Goal: Task Accomplishment & Management: Use online tool/utility

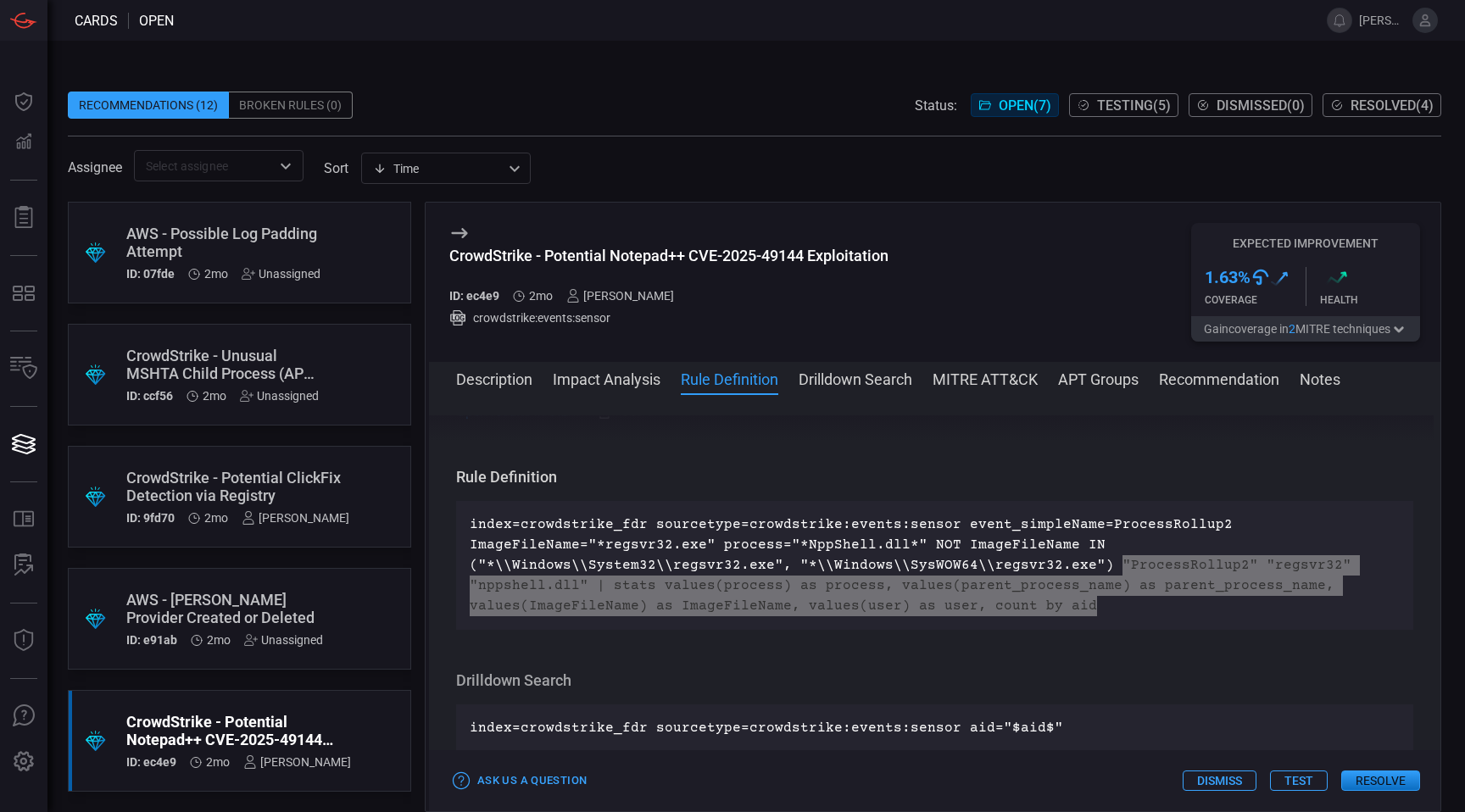
scroll to position [572, 0]
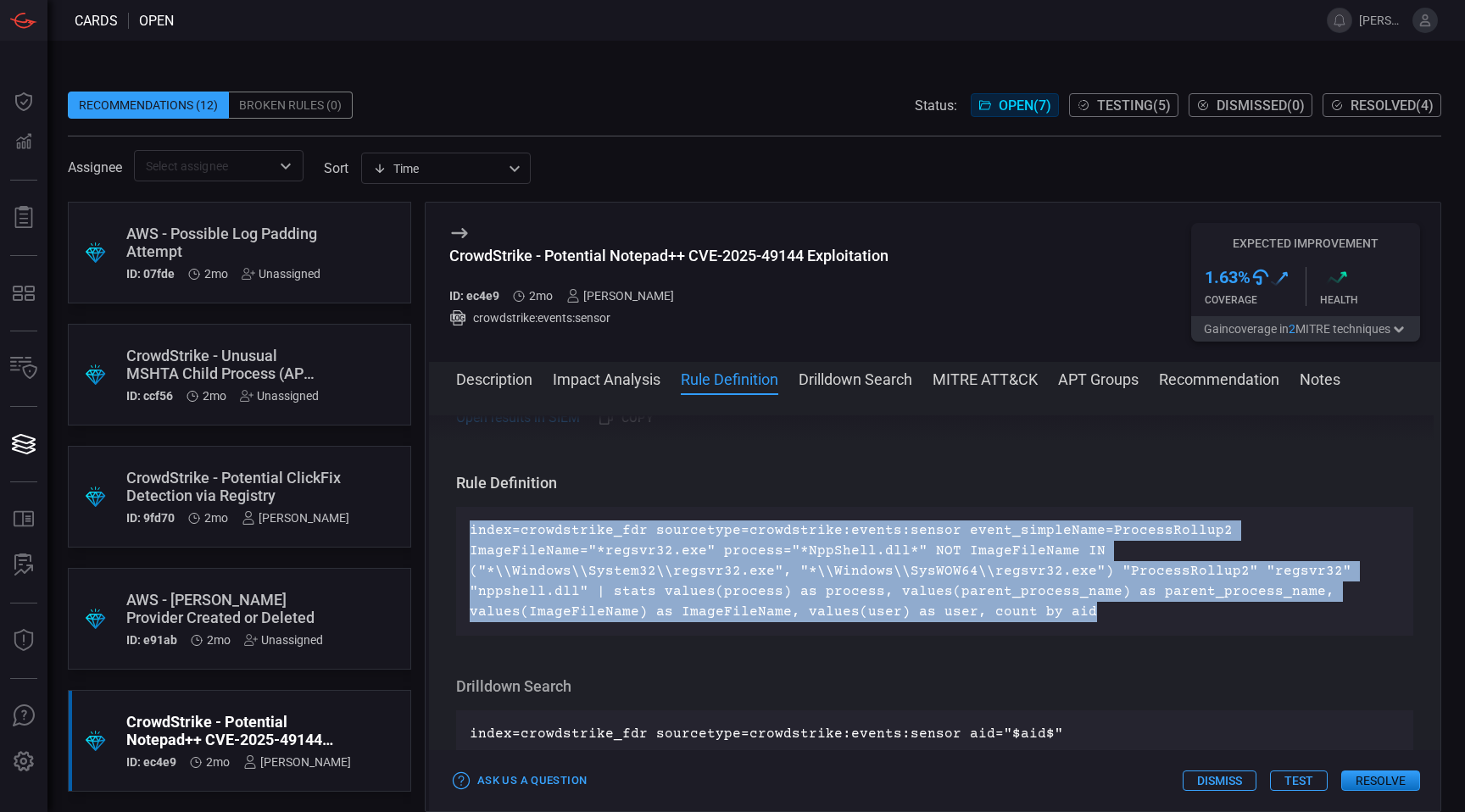
drag, startPoint x: 471, startPoint y: 528, endPoint x: 1077, endPoint y: 618, distance: 612.6
click at [1077, 618] on p "index=crowdstrike_fdr sourcetype=crowdstrike:events:sensor event_simpleName=Pro…" at bounding box center [934, 570] width 930 height 102
click at [907, 557] on p "index=crowdstrike_fdr sourcetype=crowdstrike:events:sensor event_simpleName=Pro…" at bounding box center [934, 570] width 930 height 102
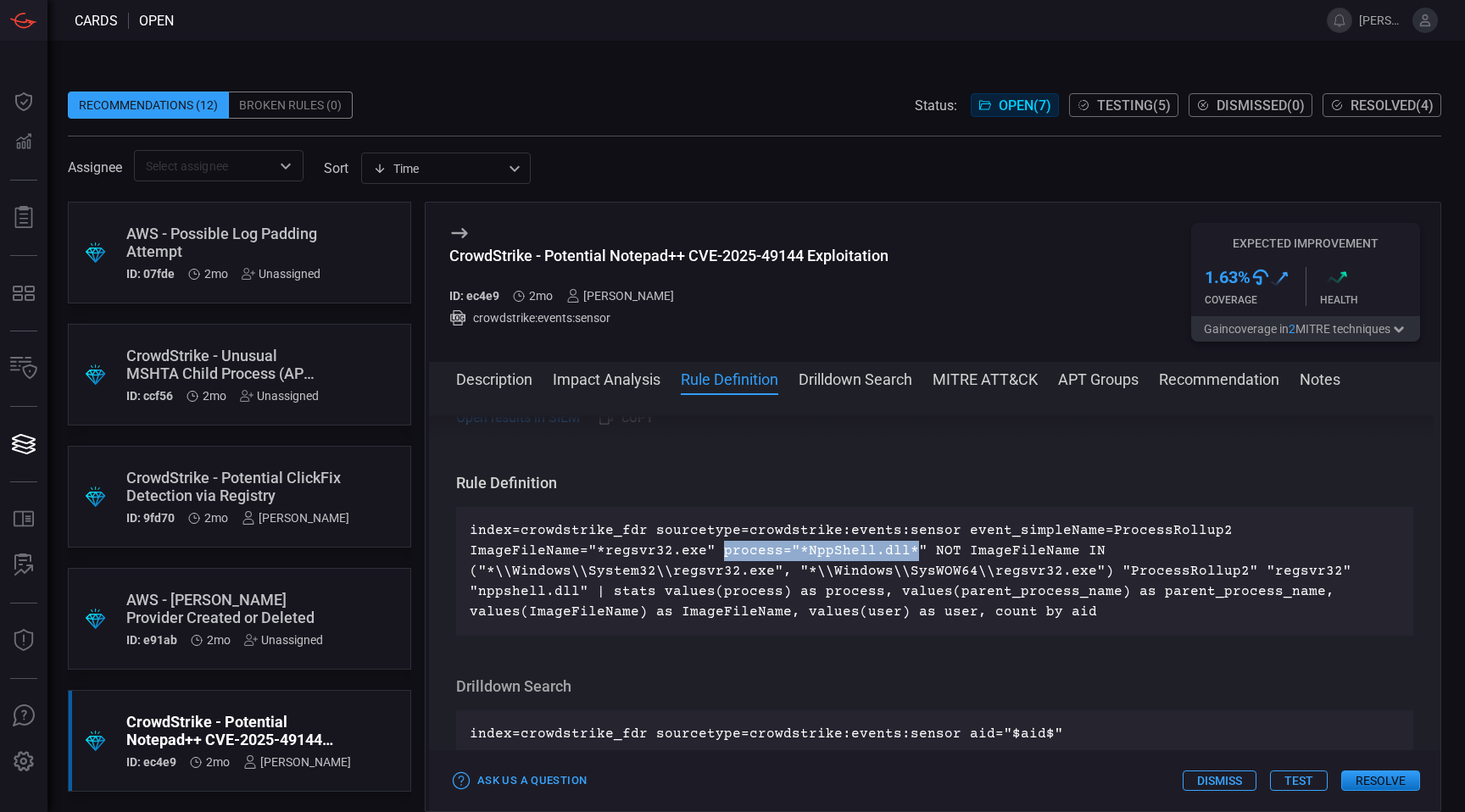
drag, startPoint x: 712, startPoint y: 549, endPoint x: 897, endPoint y: 546, distance: 185.0
click at [897, 546] on p "index=crowdstrike_fdr sourcetype=crowdstrike:events:sensor event_simpleName=Pro…" at bounding box center [934, 570] width 930 height 102
click at [763, 550] on p "index=crowdstrike_fdr sourcetype=crowdstrike:events:sensor event_simpleName=Pro…" at bounding box center [934, 570] width 930 height 102
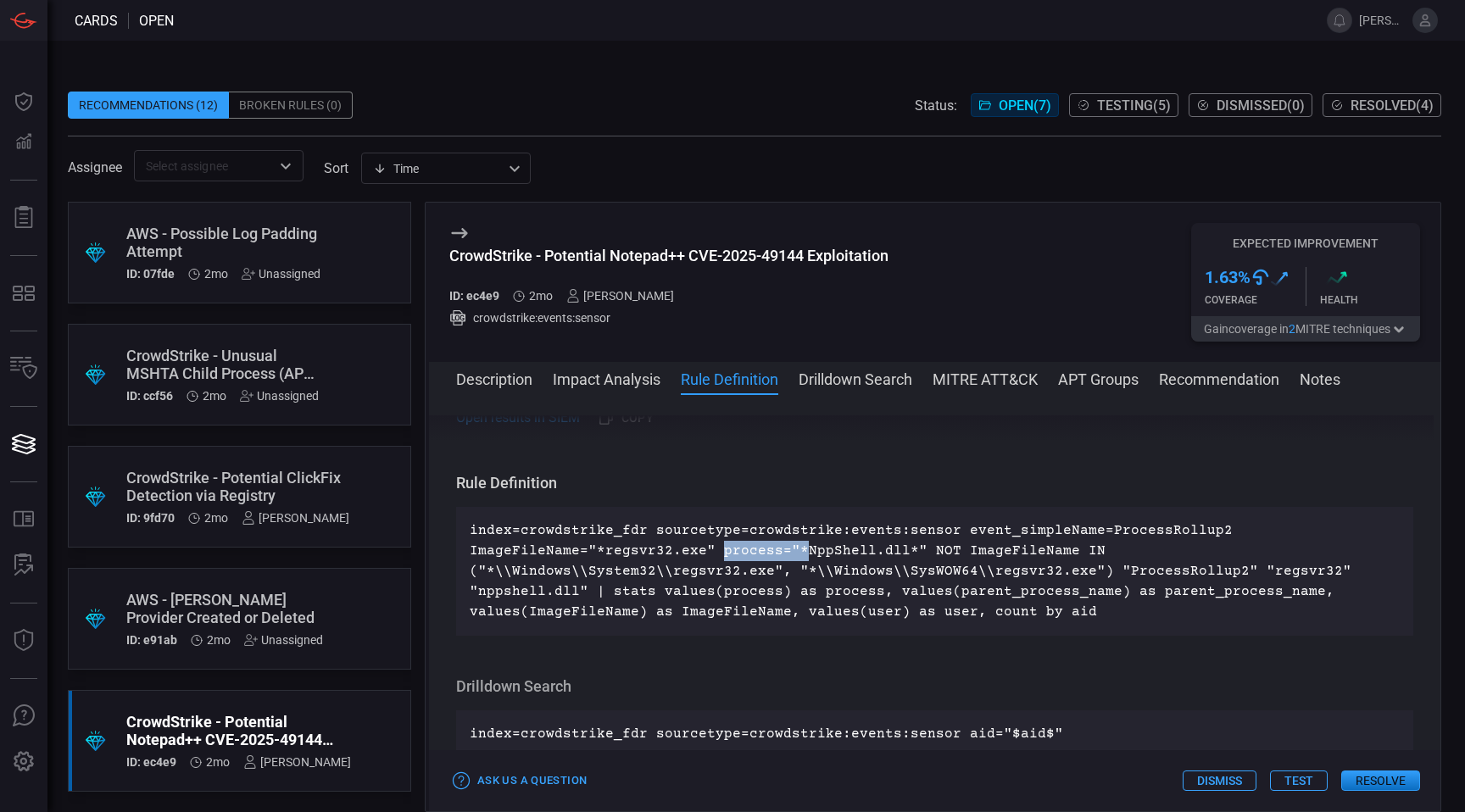
drag, startPoint x: 714, startPoint y: 550, endPoint x: 792, endPoint y: 560, distance: 78.6
click at [792, 560] on p "index=crowdstrike_fdr sourcetype=crowdstrike:events:sensor event_simpleName=Pro…" at bounding box center [934, 570] width 930 height 102
click at [638, 549] on p "index=crowdstrike_fdr sourcetype=crowdstrike:events:sensor event_simpleName=Pro…" at bounding box center [934, 570] width 930 height 102
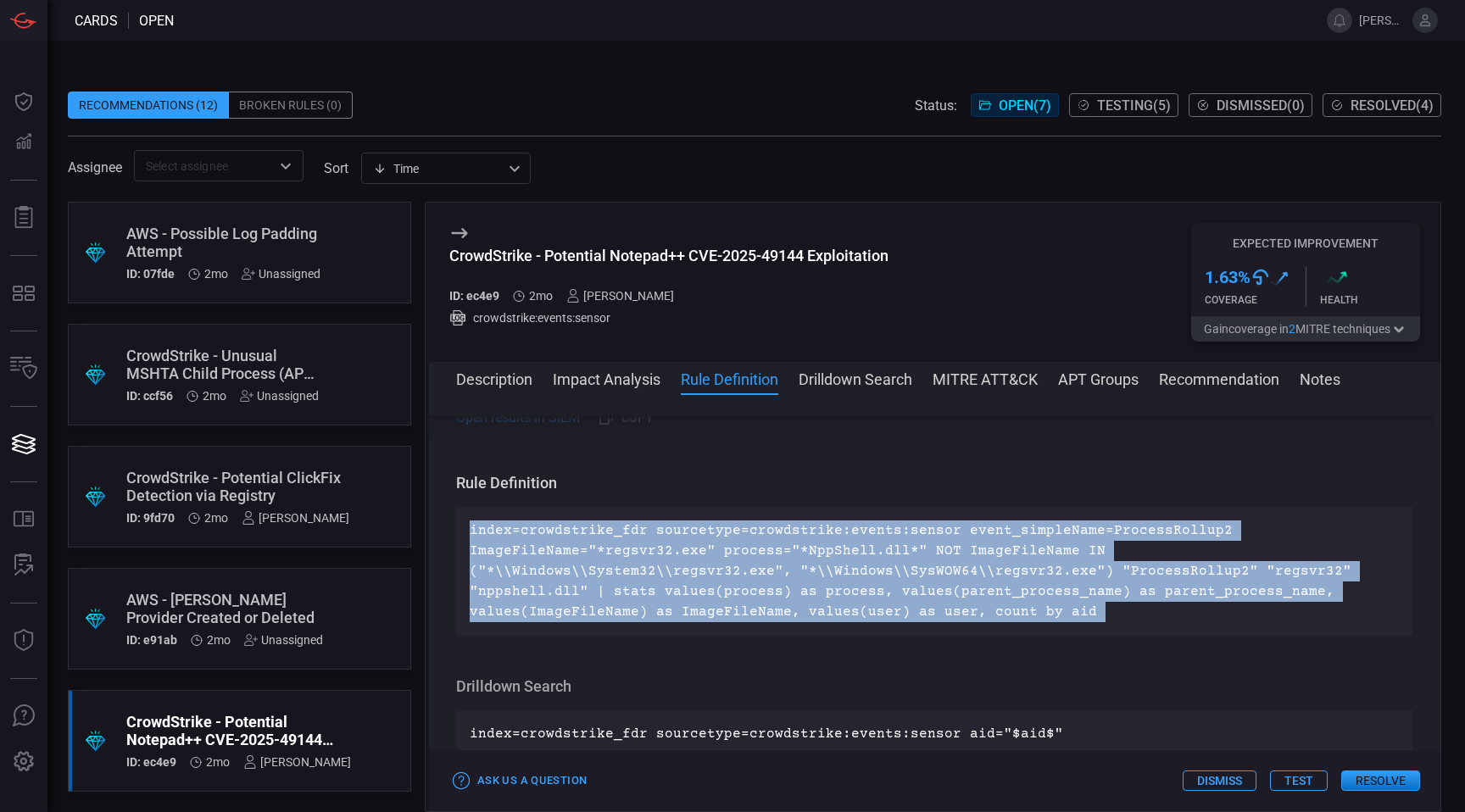
click at [638, 549] on p "index=crowdstrike_fdr sourcetype=crowdstrike:events:sensor event_simpleName=Pro…" at bounding box center [934, 570] width 930 height 102
click at [639, 549] on p "index=crowdstrike_fdr sourcetype=crowdstrike:events:sensor event_simpleName=Pro…" at bounding box center [934, 570] width 930 height 102
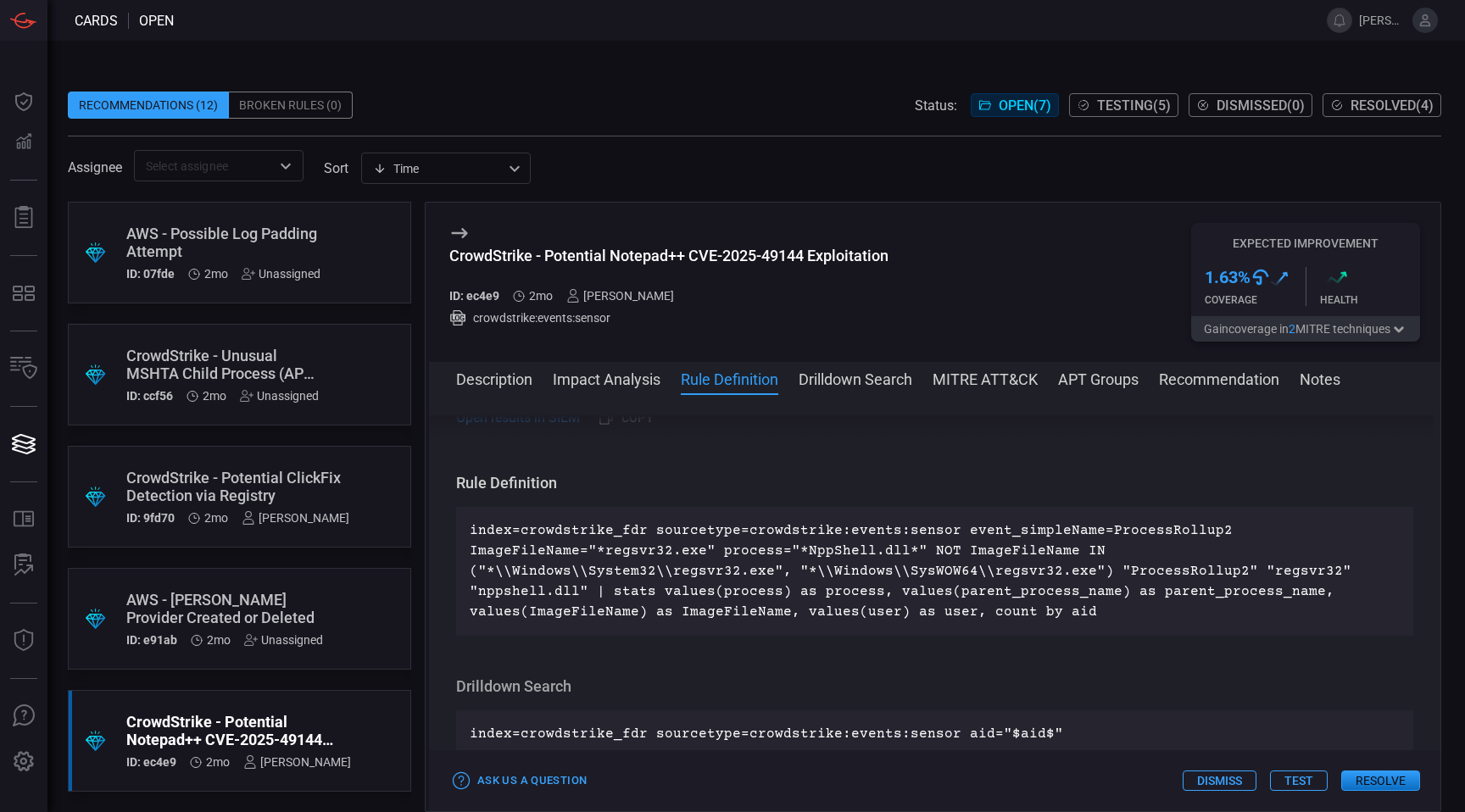
click at [733, 556] on p "index=crowdstrike_fdr sourcetype=crowdstrike:events:sensor event_simpleName=Pro…" at bounding box center [934, 570] width 930 height 102
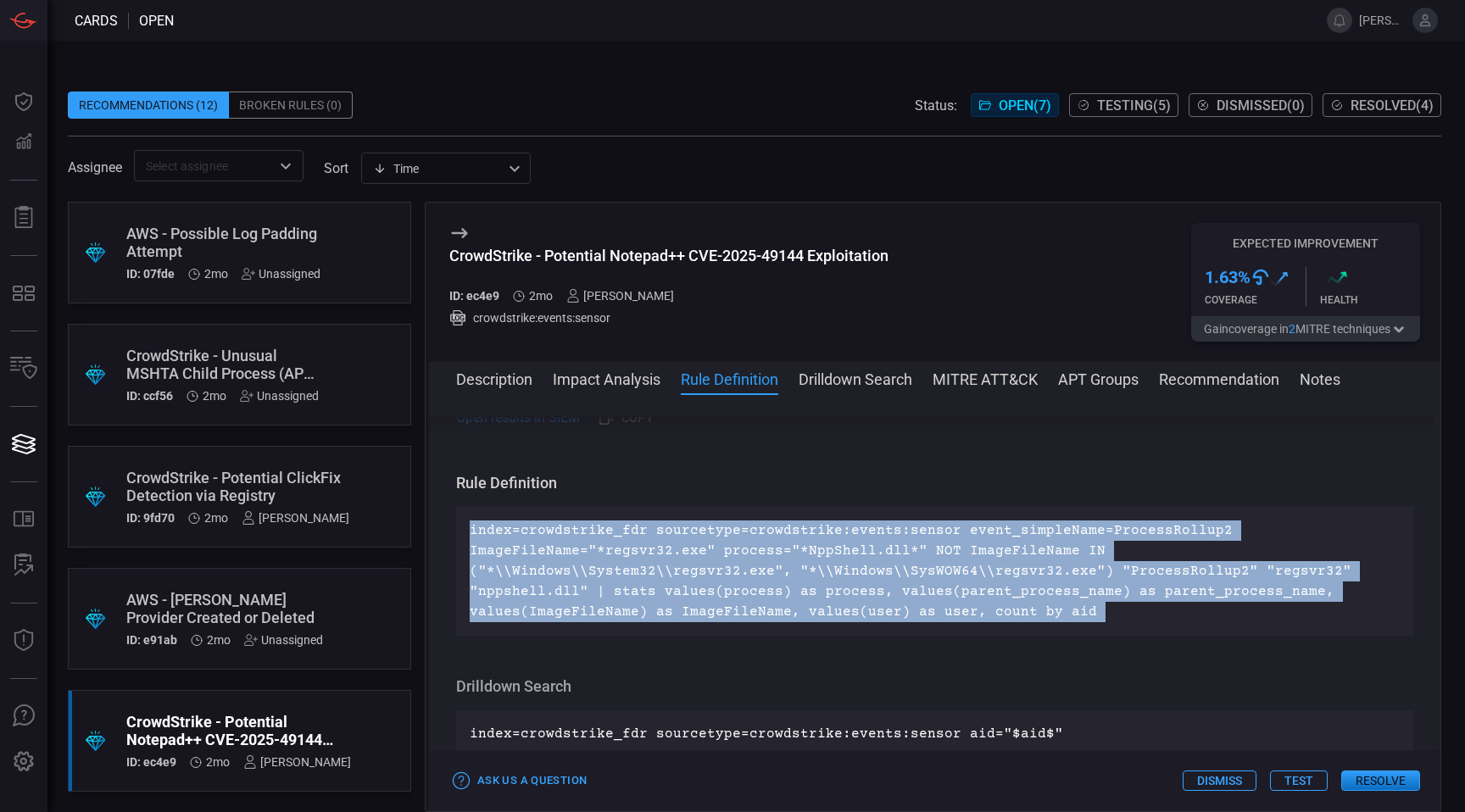
click at [733, 556] on p "index=crowdstrike_fdr sourcetype=crowdstrike:events:sensor event_simpleName=Pro…" at bounding box center [934, 570] width 930 height 102
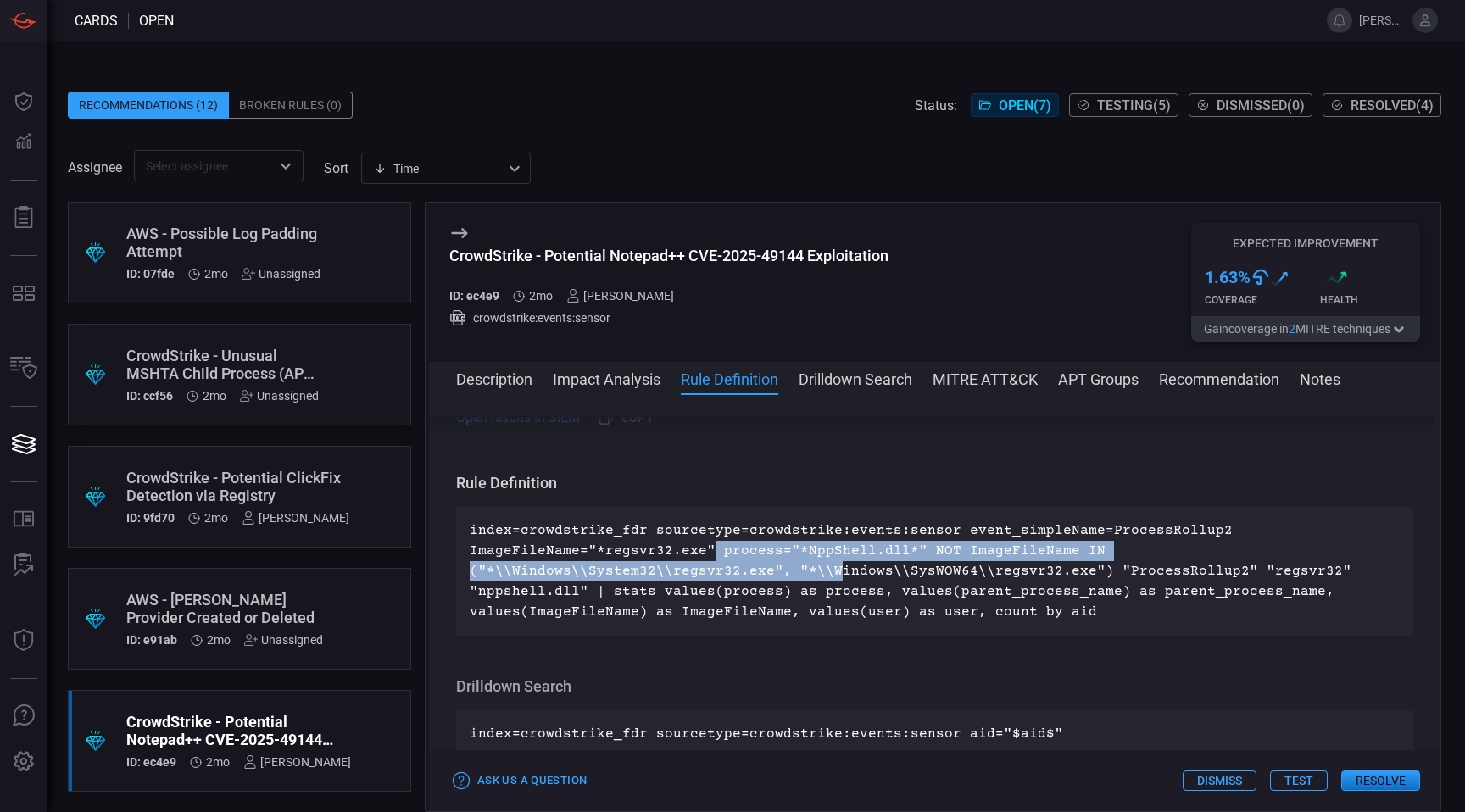
drag, startPoint x: 708, startPoint y: 547, endPoint x: 823, endPoint y: 565, distance: 116.4
click at [823, 565] on p "index=crowdstrike_fdr sourcetype=crowdstrike:events:sensor event_simpleName=Pro…" at bounding box center [934, 570] width 930 height 102
click at [824, 557] on p "index=crowdstrike_fdr sourcetype=crowdstrike:events:sensor event_simpleName=Pro…" at bounding box center [934, 570] width 930 height 102
drag, startPoint x: 716, startPoint y: 549, endPoint x: 887, endPoint y: 534, distance: 171.7
click at [852, 563] on p "index=crowdstrike_fdr sourcetype=crowdstrike:events:sensor event_simpleName=Pro…" at bounding box center [934, 570] width 930 height 102
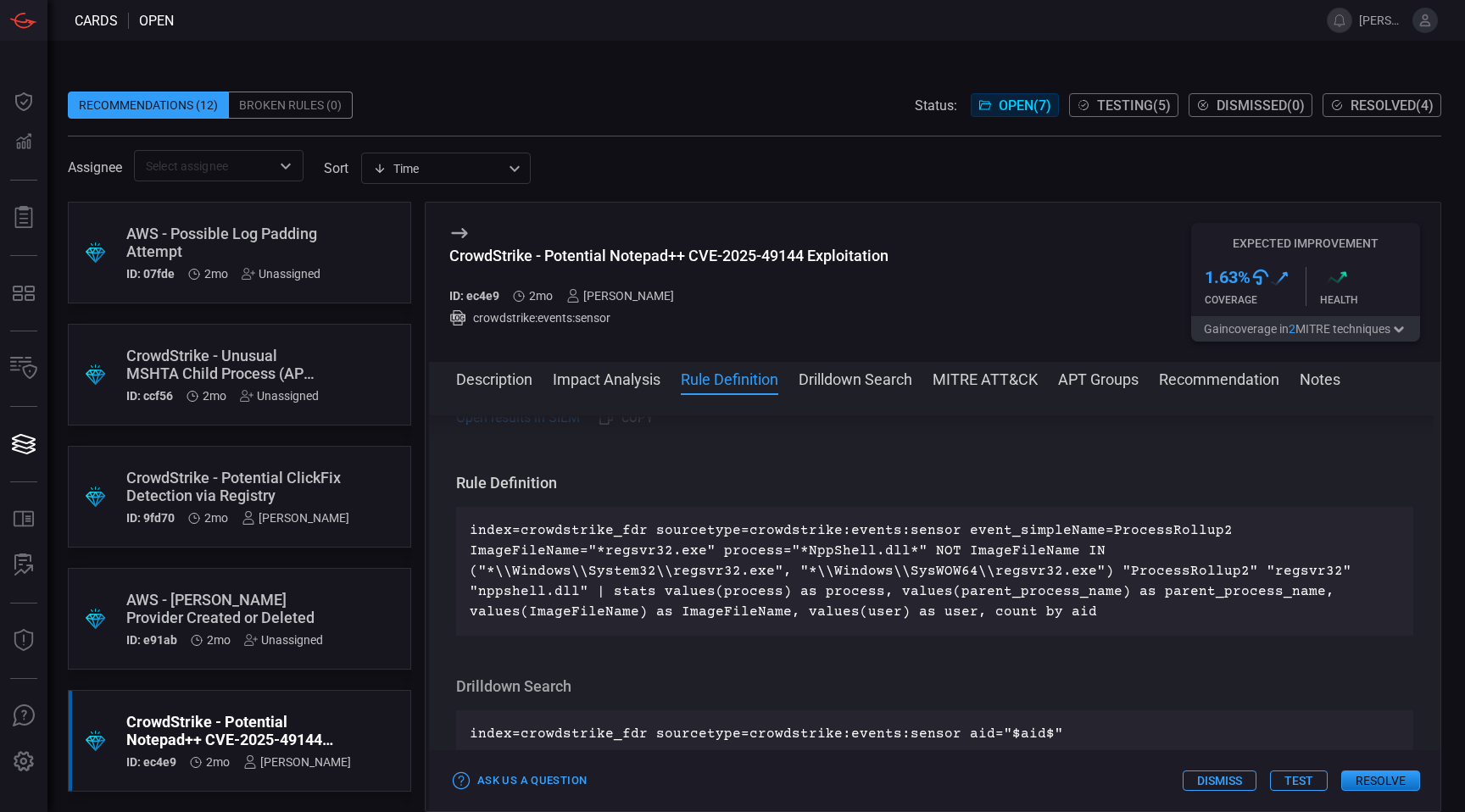
click at [887, 534] on p "index=crowdstrike_fdr sourcetype=crowdstrike:events:sensor event_simpleName=Pro…" at bounding box center [934, 570] width 930 height 102
drag, startPoint x: 700, startPoint y: 549, endPoint x: 892, endPoint y: 559, distance: 192.3
click at [892, 559] on p "index=crowdstrike_fdr sourcetype=crowdstrike:events:sensor event_simpleName=Pro…" at bounding box center [934, 570] width 930 height 102
click at [883, 549] on p "index=crowdstrike_fdr sourcetype=crowdstrike:events:sensor event_simpleName=Pro…" at bounding box center [934, 570] width 930 height 102
drag, startPoint x: 727, startPoint y: 549, endPoint x: 862, endPoint y: 558, distance: 135.3
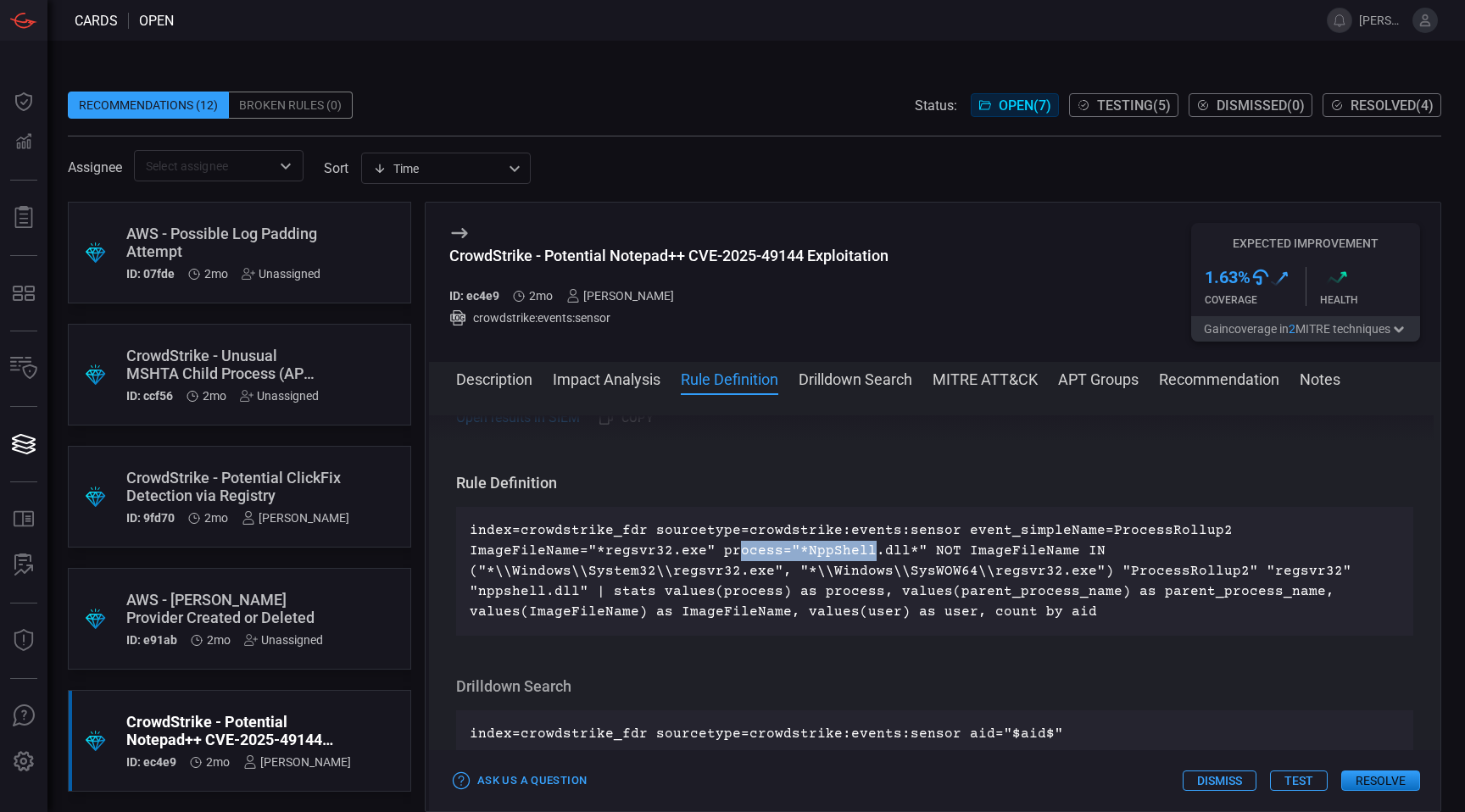
click at [862, 558] on p "index=crowdstrike_fdr sourcetype=crowdstrike:events:sensor event_simpleName=Pro…" at bounding box center [934, 570] width 930 height 102
click at [816, 546] on p "index=crowdstrike_fdr sourcetype=crowdstrike:events:sensor event_simpleName=Pro…" at bounding box center [934, 570] width 930 height 102
drag, startPoint x: 794, startPoint y: 547, endPoint x: 661, endPoint y: 545, distance: 133.0
click at [661, 545] on p "index=crowdstrike_fdr sourcetype=crowdstrike:events:sensor event_simpleName=Pro…" at bounding box center [934, 570] width 930 height 102
click at [616, 549] on p "index=crowdstrike_fdr sourcetype=crowdstrike:events:sensor event_simpleName=Pro…" at bounding box center [934, 570] width 930 height 102
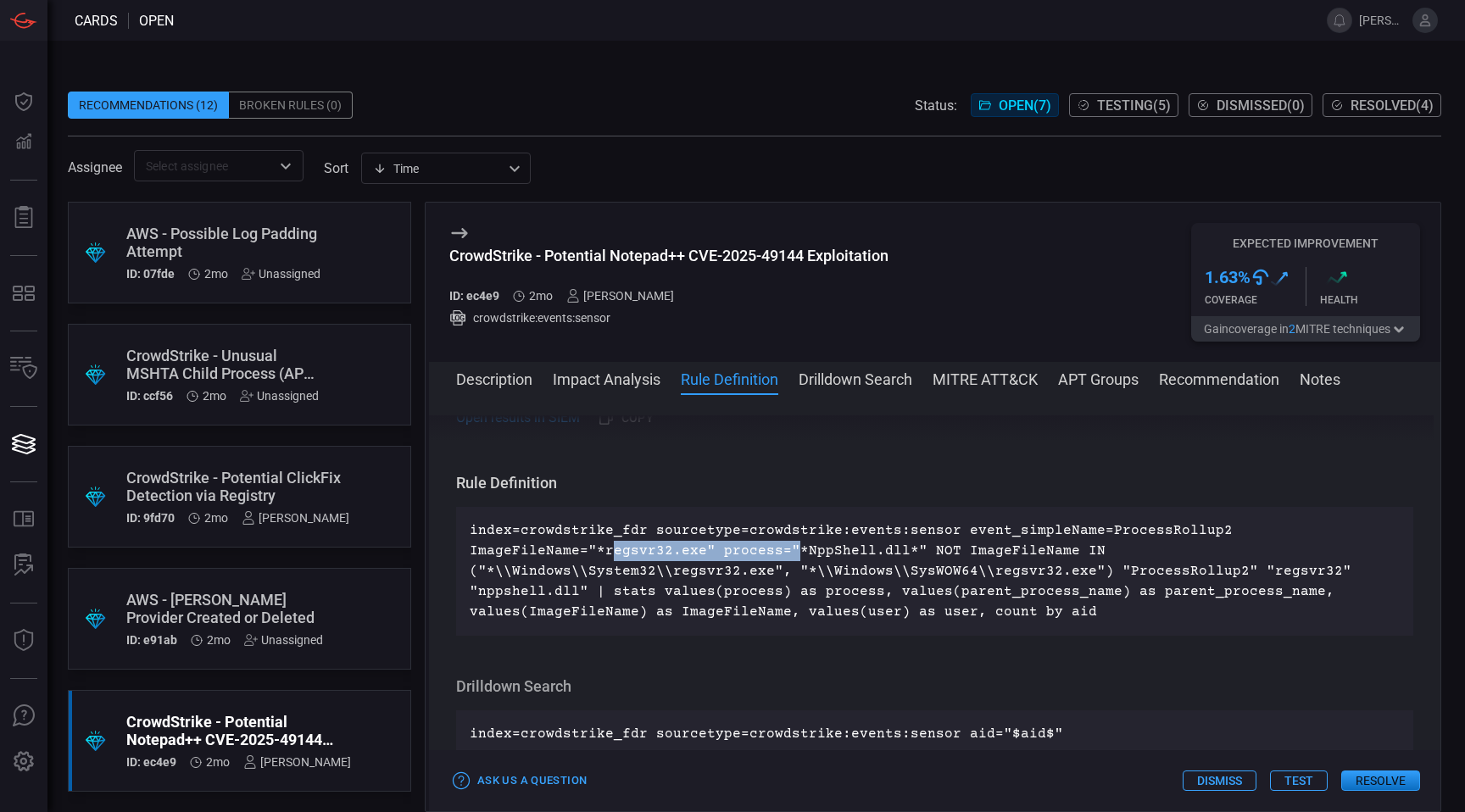
drag, startPoint x: 609, startPoint y: 549, endPoint x: 787, endPoint y: 560, distance: 178.3
click at [787, 560] on p "index=crowdstrike_fdr sourcetype=crowdstrike:events:sensor event_simpleName=Pro…" at bounding box center [934, 570] width 930 height 102
click at [798, 539] on p "index=crowdstrike_fdr sourcetype=crowdstrike:events:sensor event_simpleName=Pro…" at bounding box center [934, 570] width 930 height 102
drag, startPoint x: 899, startPoint y: 556, endPoint x: 998, endPoint y: 542, distance: 100.0
click at [998, 542] on p "index=crowdstrike_fdr sourcetype=crowdstrike:events:sensor event_simpleName=Pro…" at bounding box center [934, 570] width 930 height 102
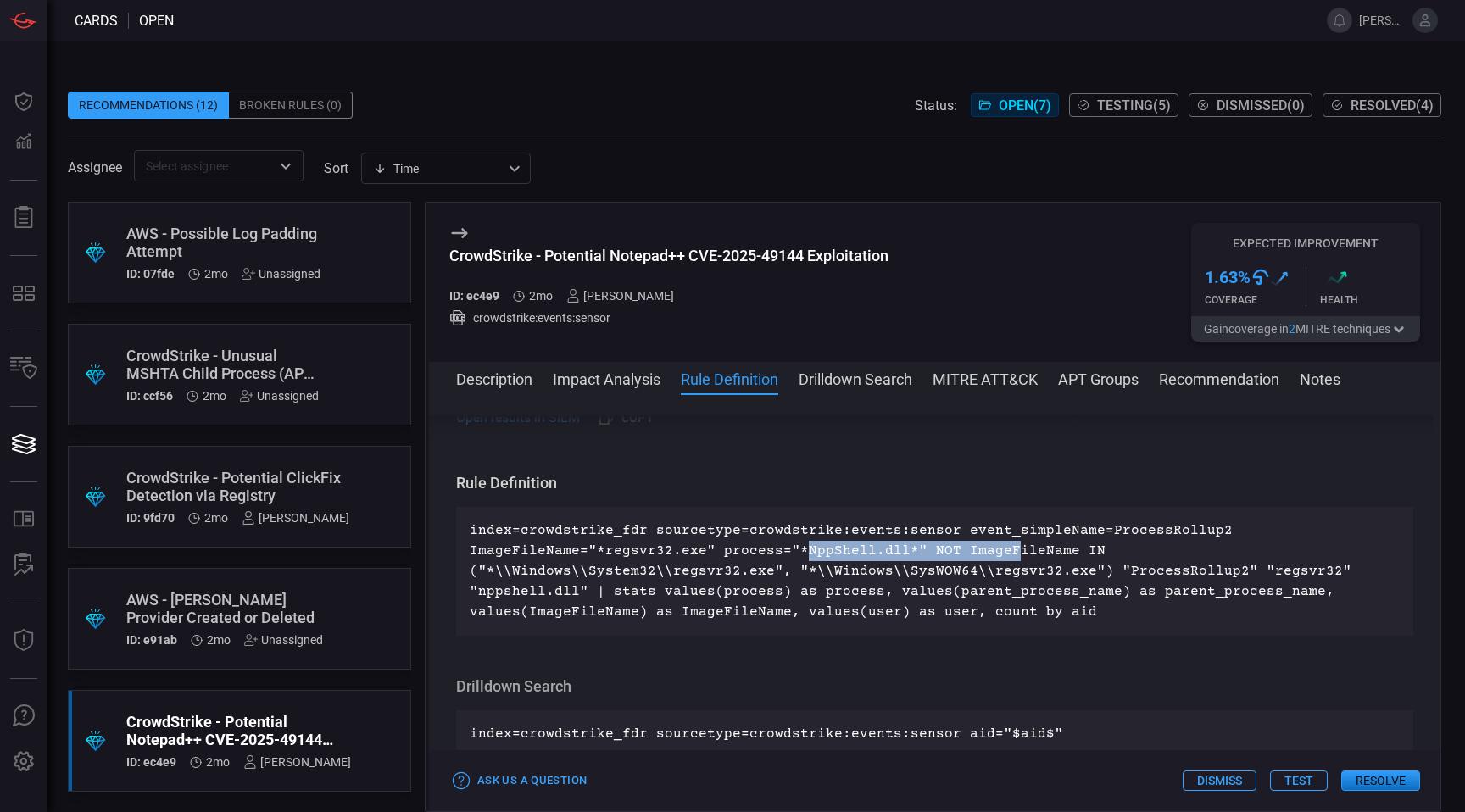
click at [855, 558] on p "index=crowdstrike_fdr sourcetype=crowdstrike:events:sensor event_simpleName=Pro…" at bounding box center [934, 570] width 930 height 102
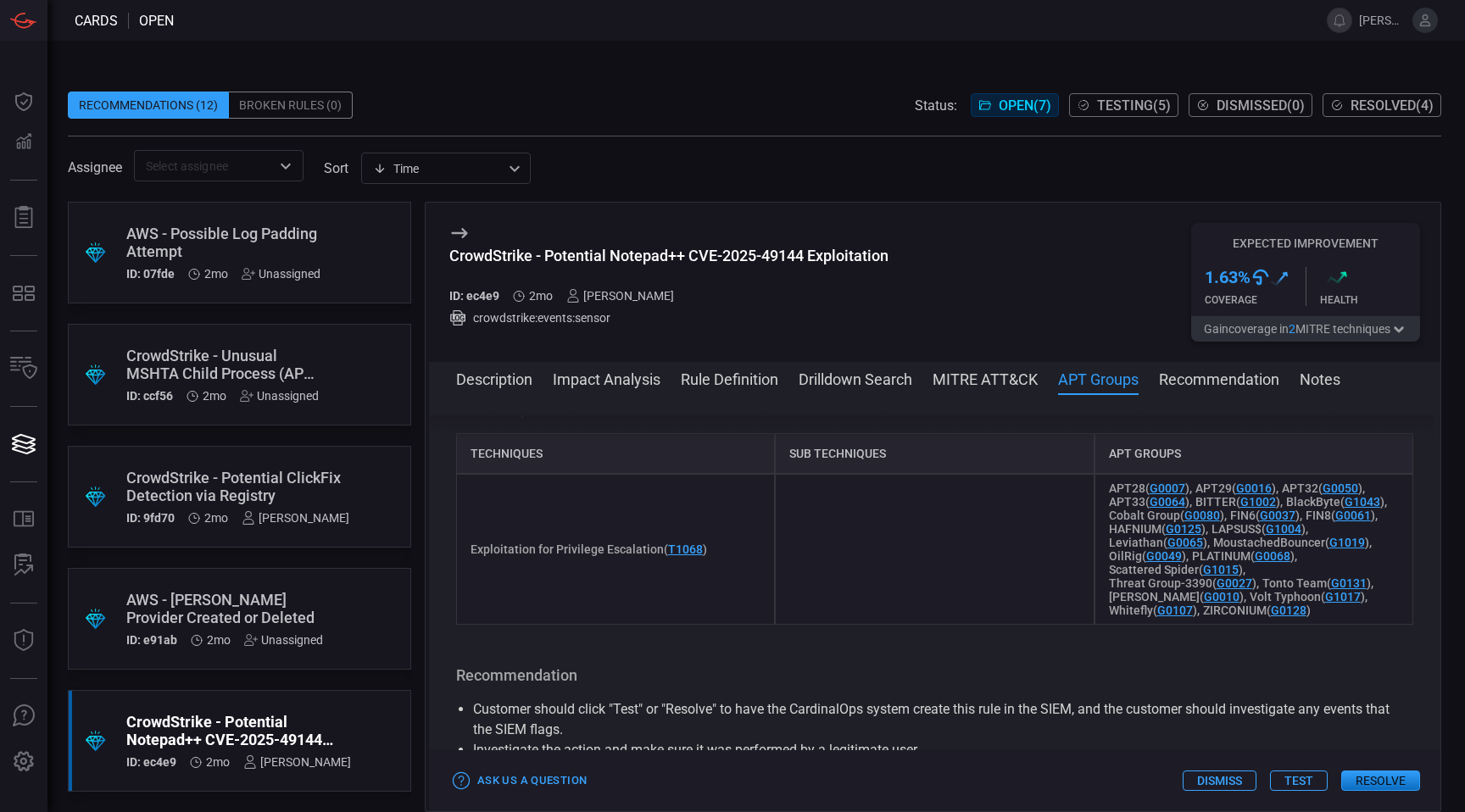
scroll to position [1228, 0]
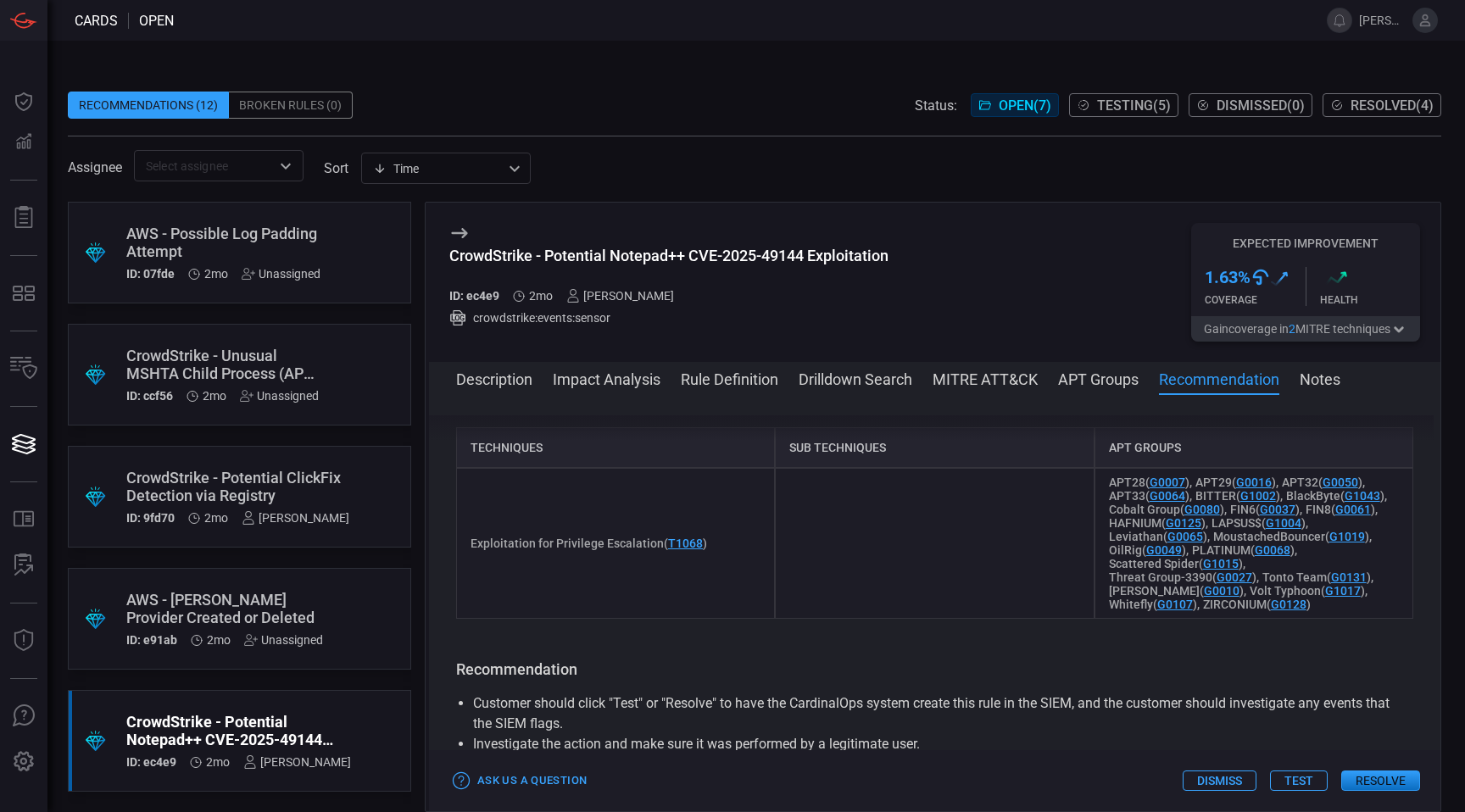
click at [1288, 779] on button "Test" at bounding box center [1298, 780] width 58 height 20
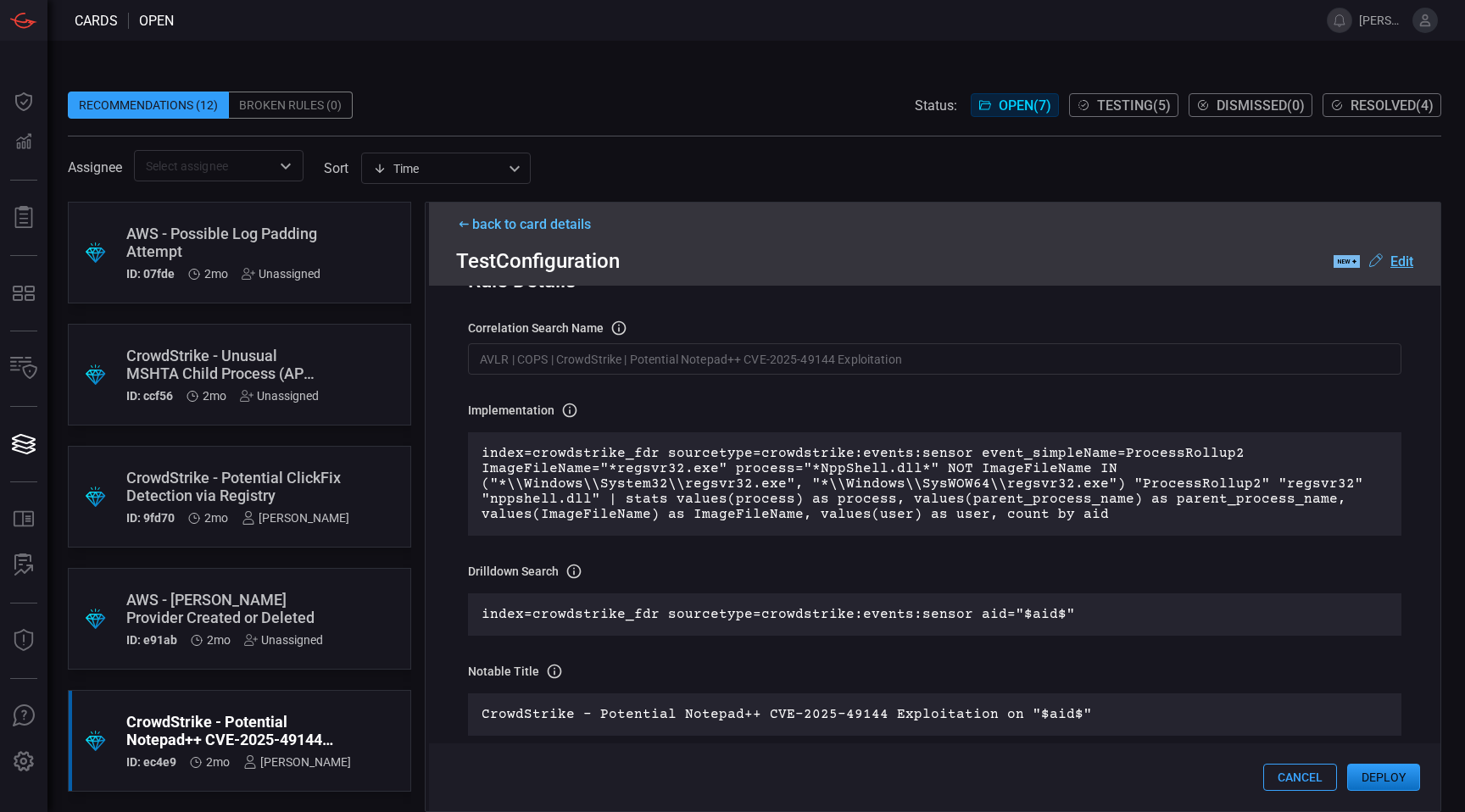
scroll to position [66, 0]
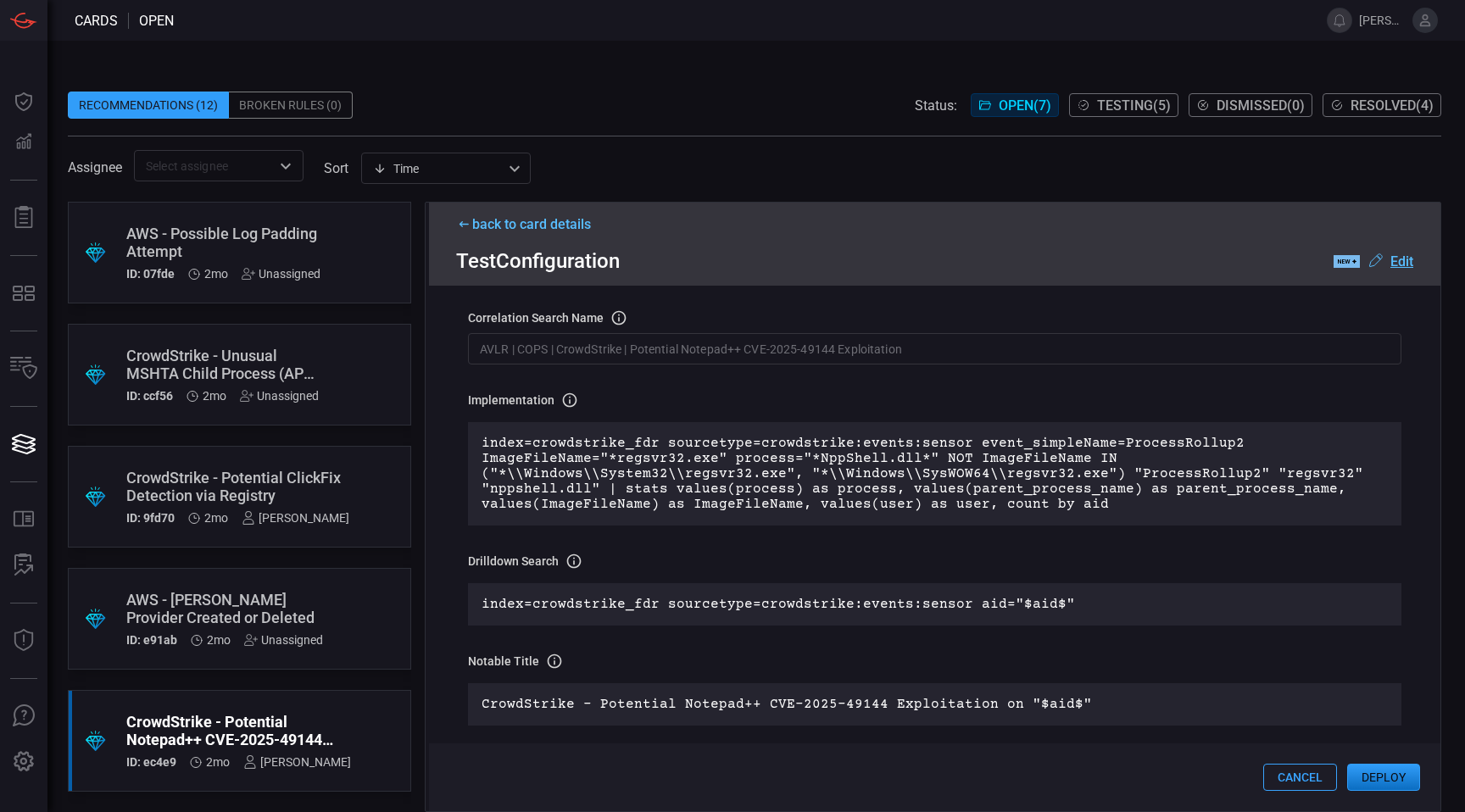
click at [966, 506] on p "index=crowdstrike_fdr sourcetype=crowdstrike:events:sensor event_simpleName=Pro…" at bounding box center [934, 473] width 907 height 76
click at [1405, 264] on u "Edit" at bounding box center [1401, 261] width 23 height 16
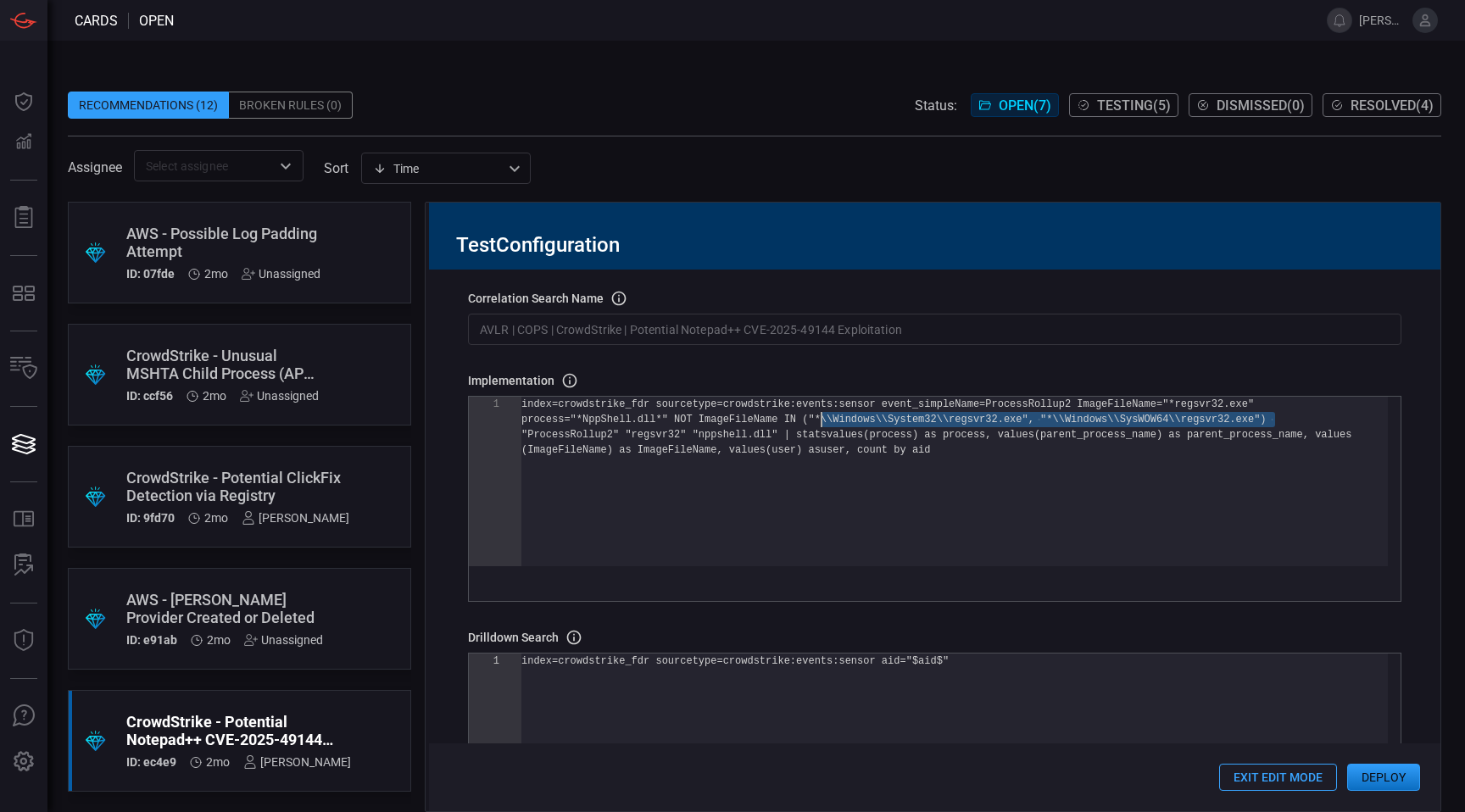
scroll to position [31, 0]
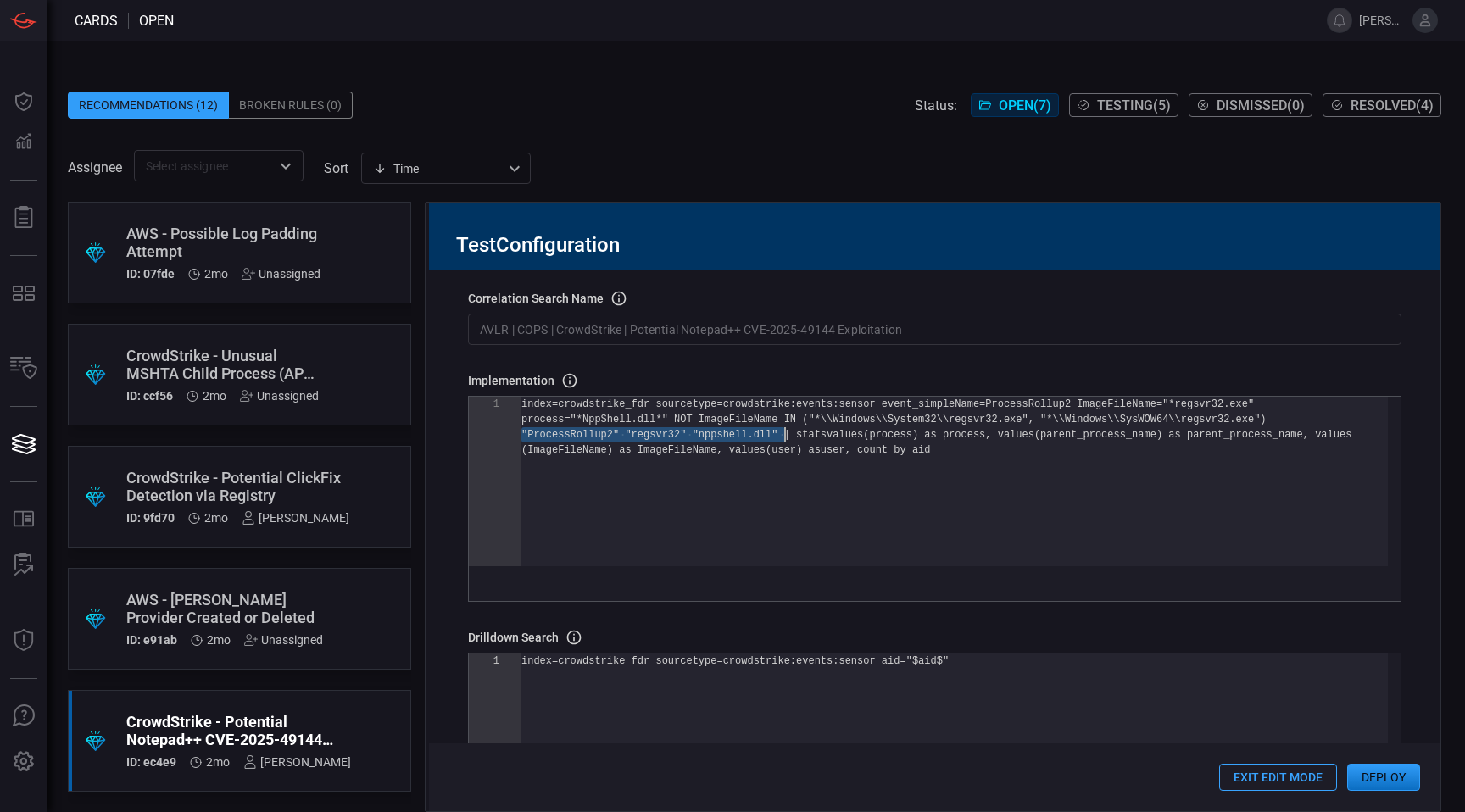
drag, startPoint x: 524, startPoint y: 435, endPoint x: 783, endPoint y: 442, distance: 259.1
click at [783, 442] on div "index=crowdstrike_fdr sourcetype=crowdstrike:event s:sensor event_simpleName=Pr…" at bounding box center [954, 504] width 866 height 215
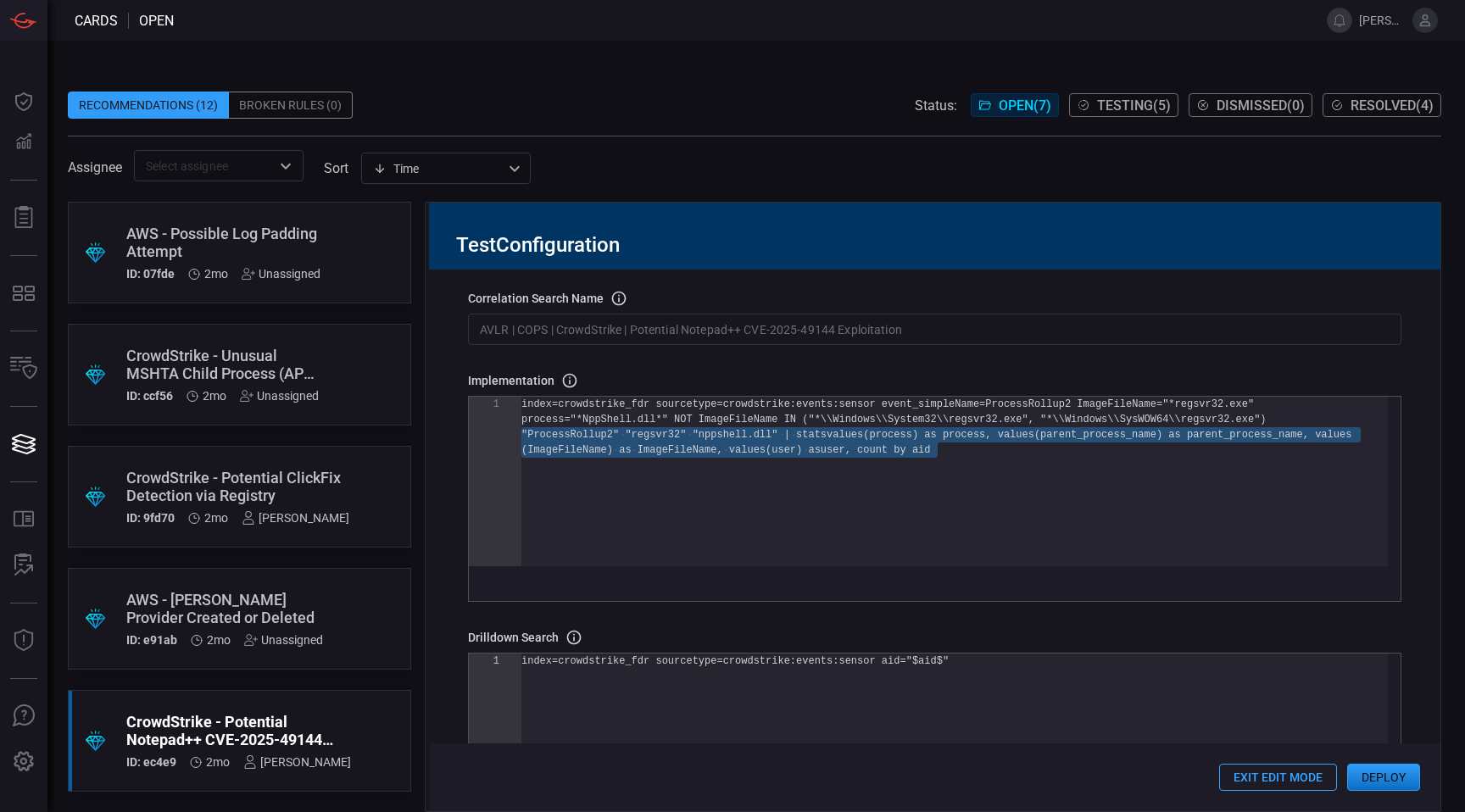
drag, startPoint x: 958, startPoint y: 460, endPoint x: 500, endPoint y: 440, distance: 458.4
click at [521, 440] on div "index=crowdstrike_fdr sourcetype=crowdstrike:event s:sensor event_simpleName=Pr…" at bounding box center [954, 504] width 866 height 215
type textarea "values(user) as user count by aid asset_hostname vuln_count | sort - count"
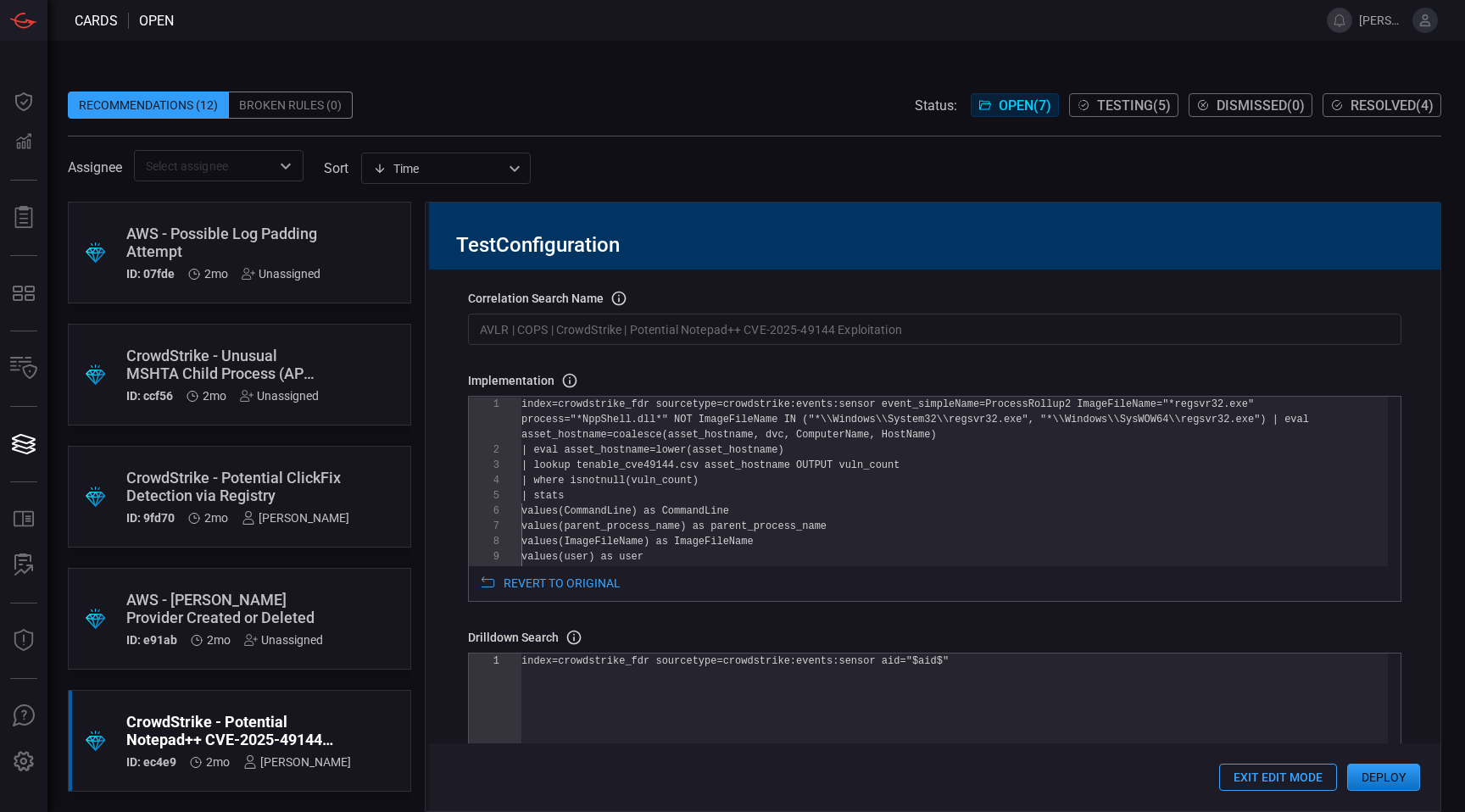
click at [843, 329] on input "AVLR | COPS | CrowdStrike | Potential Notepad++ CVE-2025-49144 Exploitation" at bounding box center [934, 329] width 934 height 31
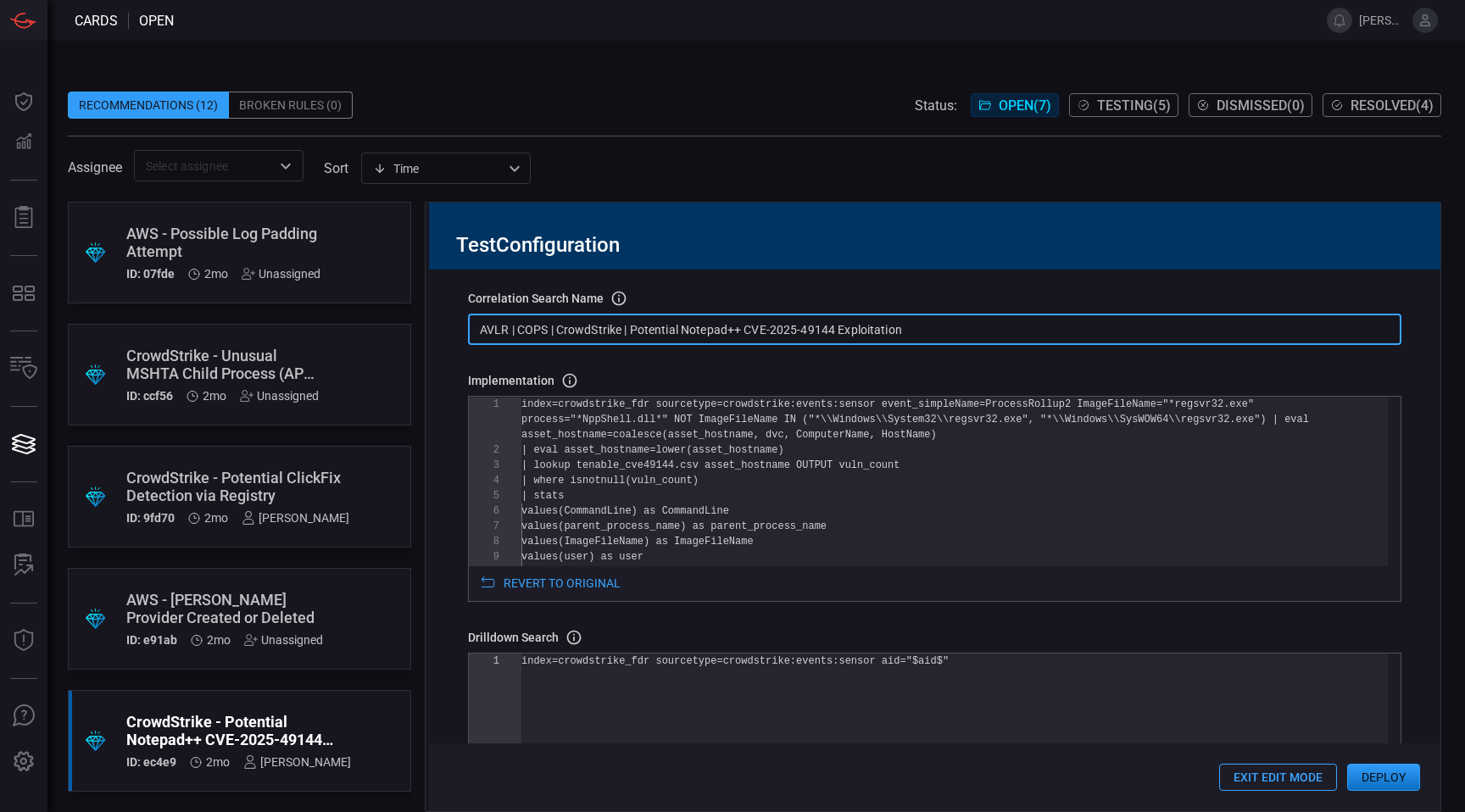
click at [921, 327] on input "AVLR | COPS | CrowdStrike | Potential Notepad++ CVE-2025-49144 Exploitation" at bounding box center [934, 329] width 934 height 31
click at [539, 338] on input "AVLR | COPS | CrowdStrike | Potential Notepad++ CVE-2025-49144 Exploitation" at bounding box center [934, 329] width 934 height 31
click at [856, 333] on input "AVLR | COPS | CrowdStrike | Potential Notepad++ CVE-2025-49144 Exploitation" at bounding box center [934, 329] width 934 height 31
click at [729, 332] on input "AVLR | COPS | CrowdStrike | Potential Notepad++ CVE-2025-49144" at bounding box center [934, 329] width 934 height 31
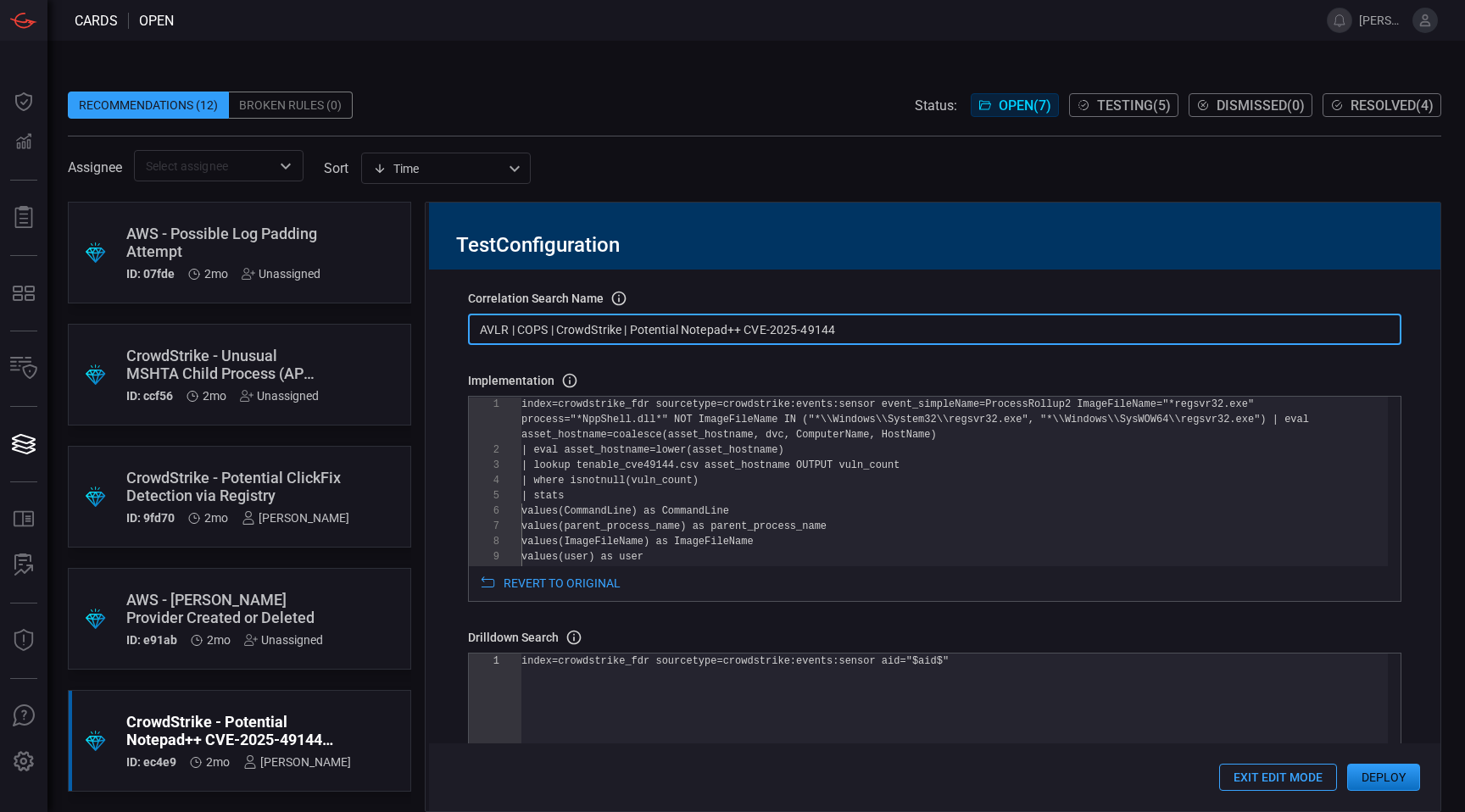
click at [729, 332] on input "AVLR | COPS | CrowdStrike | Potential Notepad++ CVE-2025-49144" at bounding box center [934, 329] width 934 height 31
click at [744, 331] on input "AVLR | COPS | CrowdStrike | Potential Notepad++ CVE-2025-49144" at bounding box center [934, 329] width 934 height 31
drag, startPoint x: 746, startPoint y: 333, endPoint x: 682, endPoint y: 331, distance: 64.0
click at [682, 331] on input "AVLR | COPS | CrowdStrike | Potential Notepad++ CVE-2025-49144" at bounding box center [934, 329] width 934 height 31
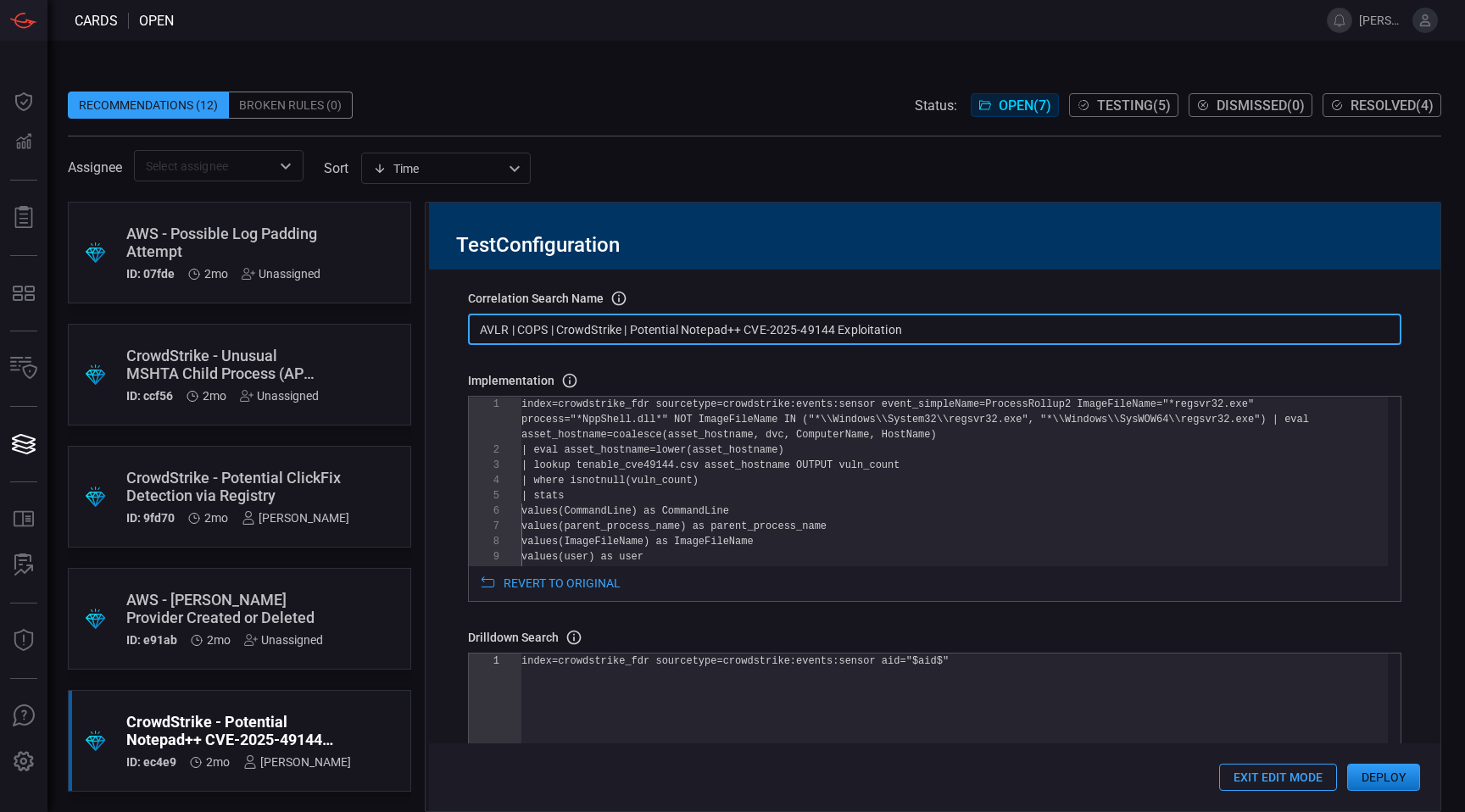
click at [722, 326] on input "AVLR | COPS | CrowdStrike | Potential Notepad++ CVE-2025-49144 Exploitation" at bounding box center [934, 329] width 934 height 31
drag, startPoint x: 742, startPoint y: 334, endPoint x: 684, endPoint y: 328, distance: 58.3
click at [684, 328] on input "AVLR | COPS | CrowdStrike | Potential Notepad++ CVE-2025-49144 Exploitation" at bounding box center [934, 329] width 934 height 31
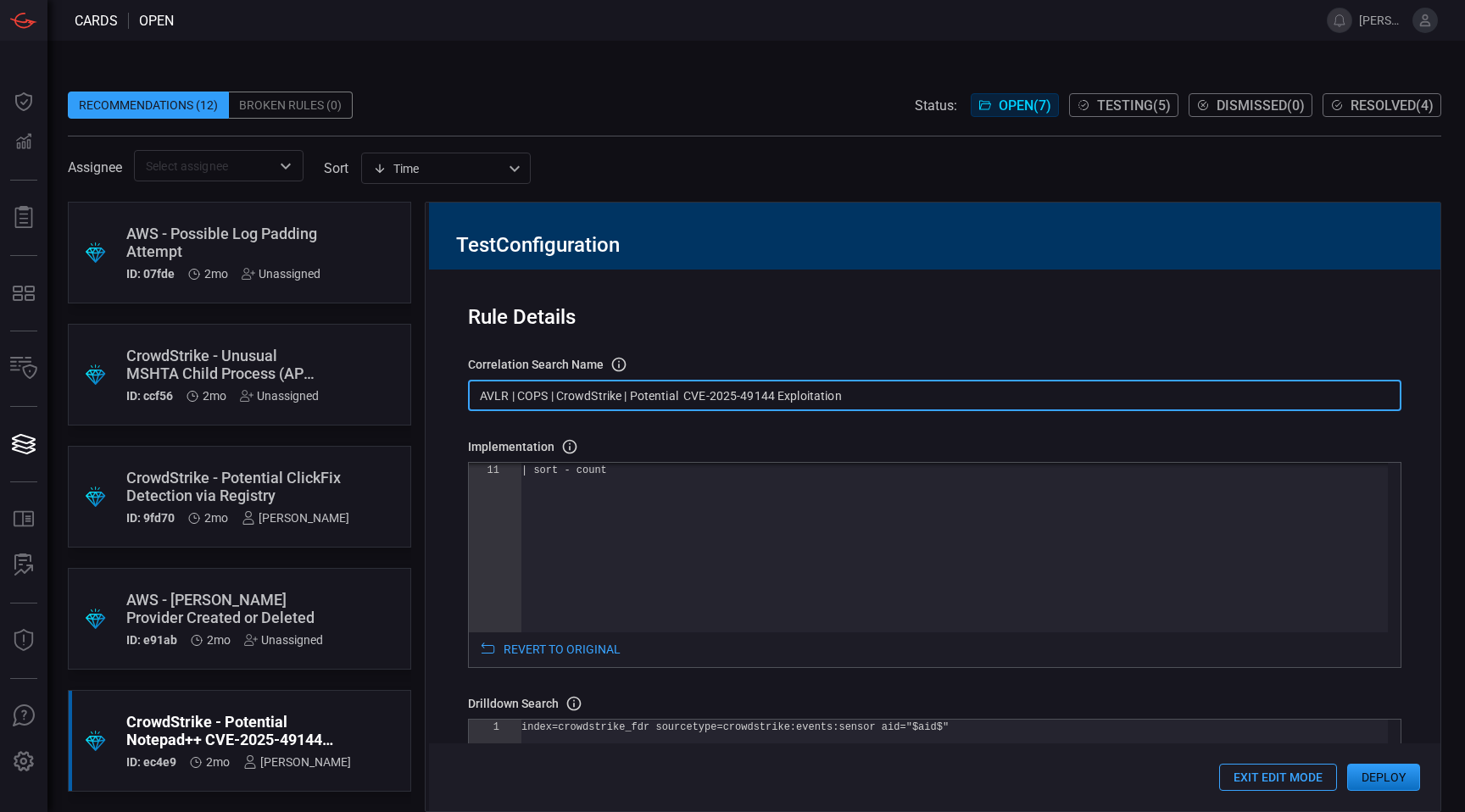
scroll to position [0, 0]
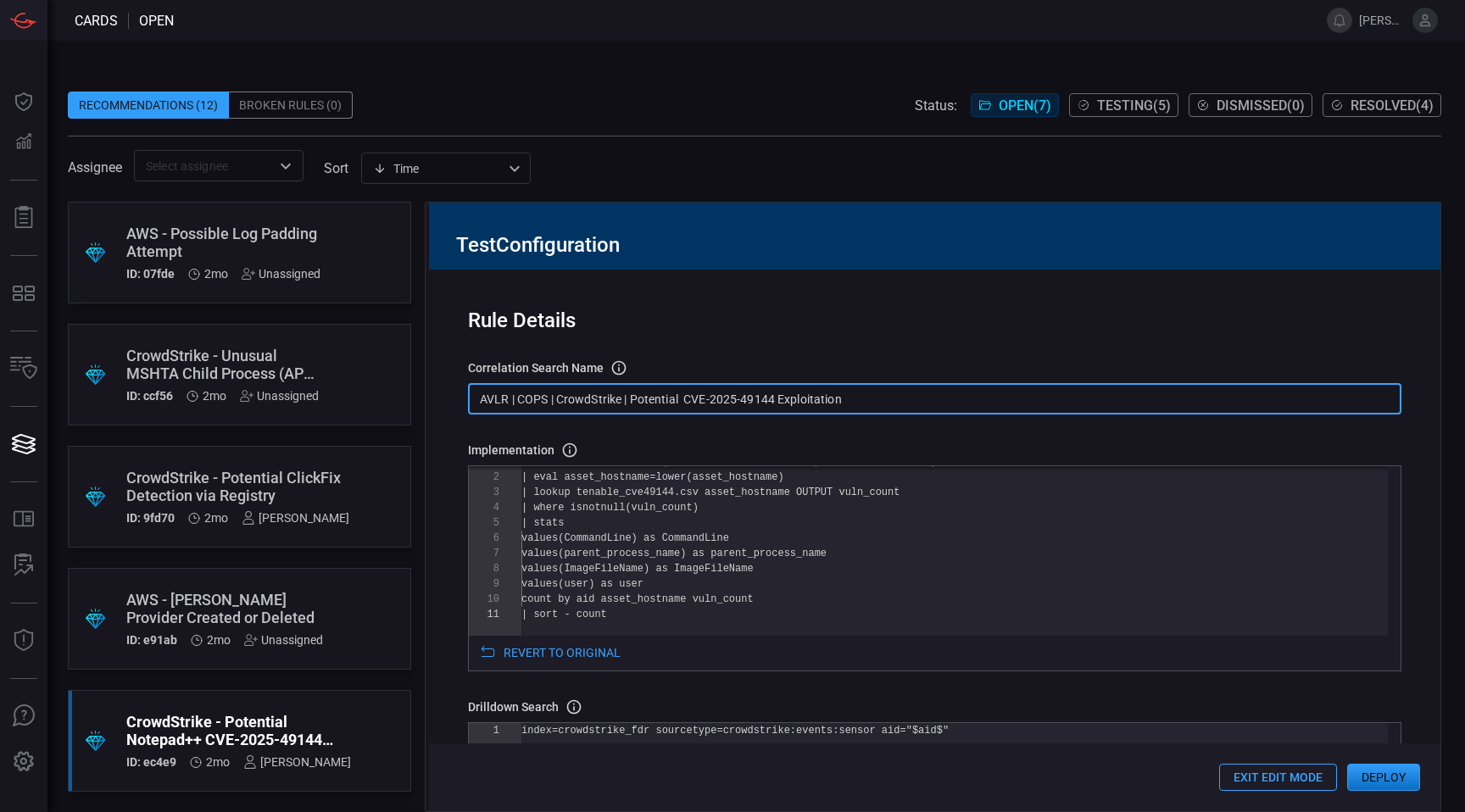
type input "AVLR | COPS | CrowdStrike | Potential CVE-2025-49144 Exploitation"
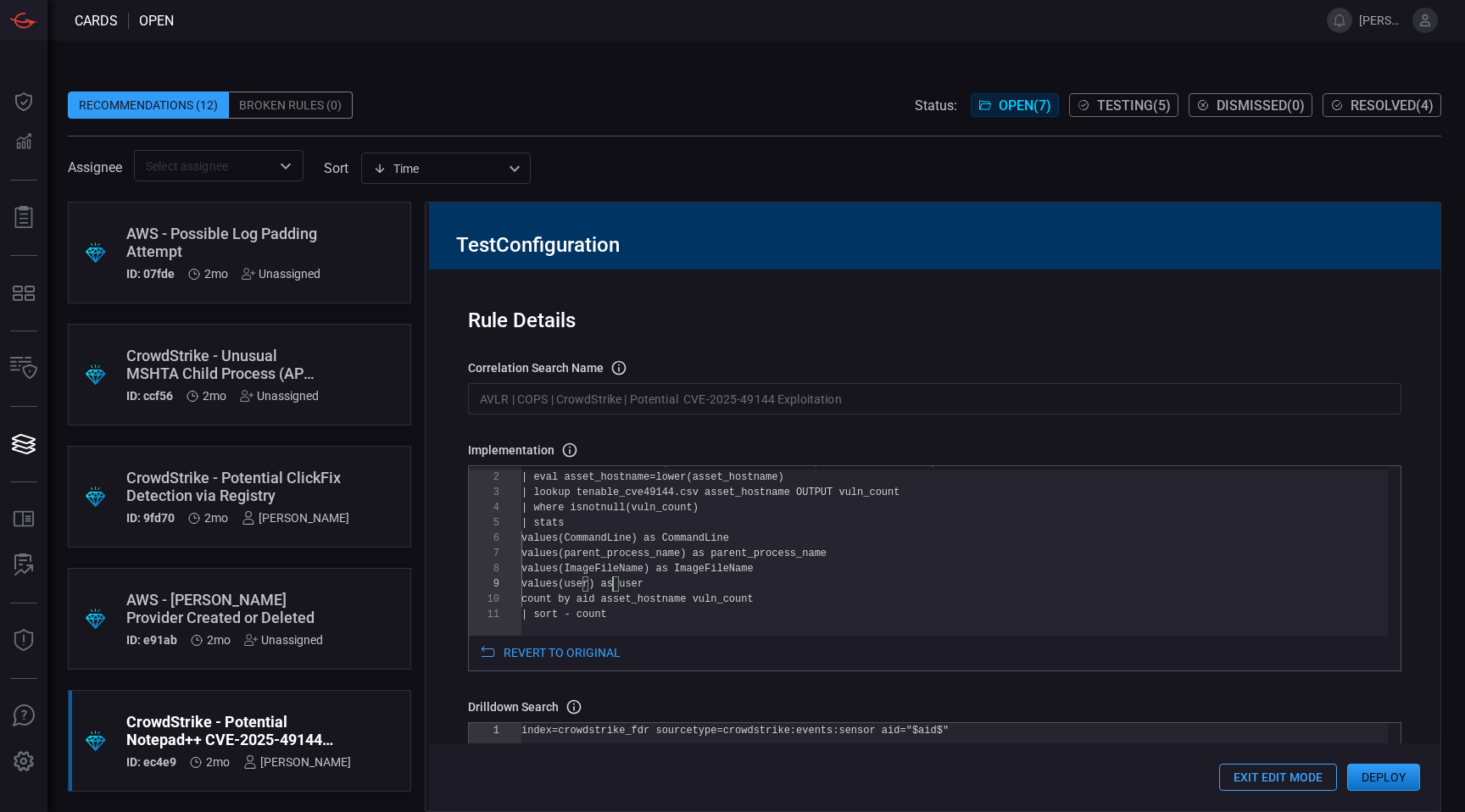
drag, startPoint x: 613, startPoint y: 590, endPoint x: 729, endPoint y: 597, distance: 116.2
click at [613, 590] on div "values(ImageFileName) as ImageFileName values(user) as user count by aid asset_…" at bounding box center [954, 600] width 866 height 352
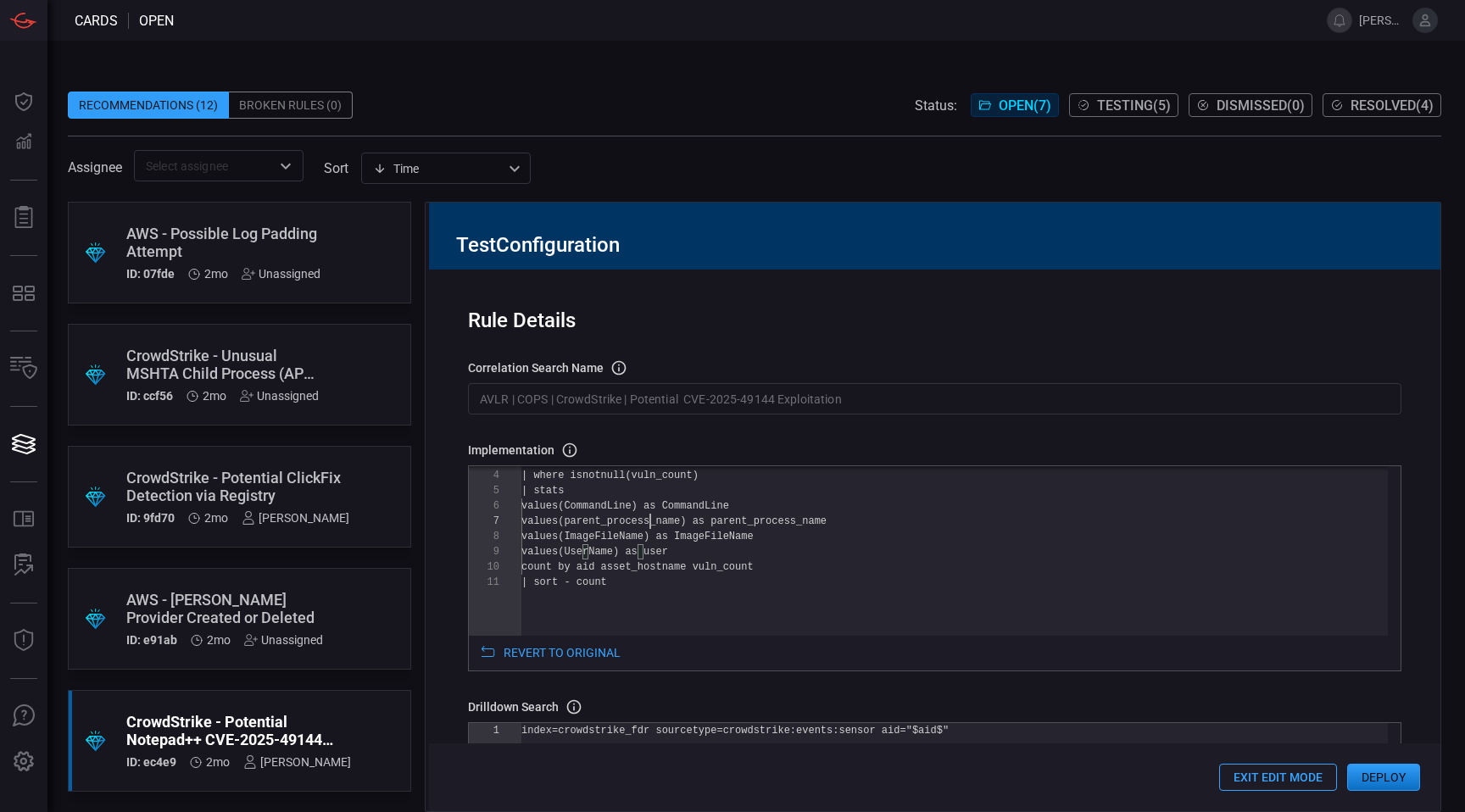
scroll to position [122, 0]
click at [650, 521] on div "values(ImageFileName) as ImageFileName values(UserName) as user count by aid as…" at bounding box center [954, 568] width 866 height 352
click at [706, 517] on div "values(ImageFileName) as ImageFileName values(UserName) as user count by aid as…" at bounding box center [954, 568] width 866 height 352
drag, startPoint x: 706, startPoint y: 519, endPoint x: 627, endPoint y: 523, distance: 79.1
click at [627, 523] on div "values(ImageFileName) as ImageFileName values(UserName) as user count by aid as…" at bounding box center [954, 568] width 866 height 352
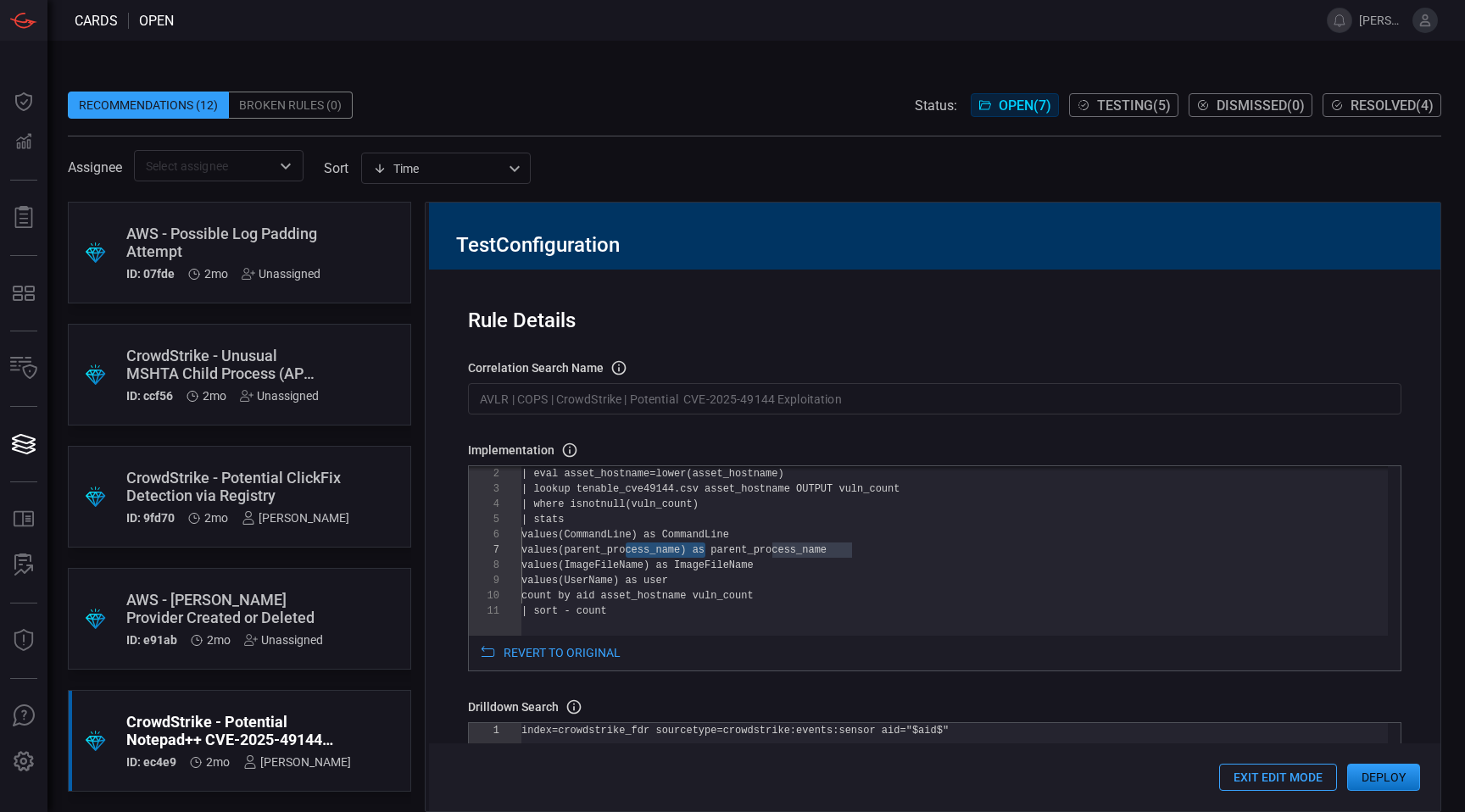
scroll to position [137, 0]
click at [702, 565] on div "values(ImageFileName) as ImageFileName values(UserName) as user count by aid as…" at bounding box center [954, 597] width 866 height 352
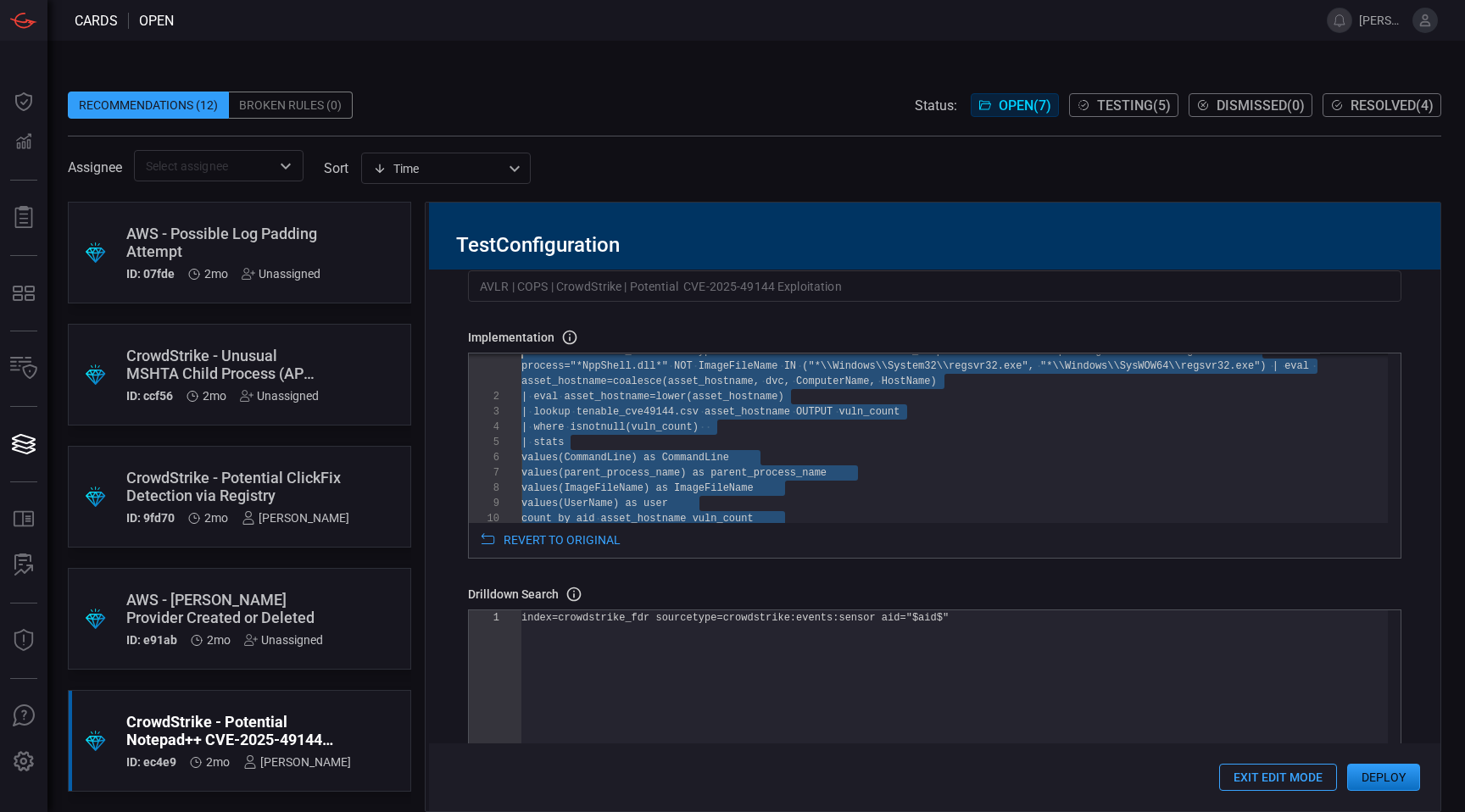
scroll to position [0, 0]
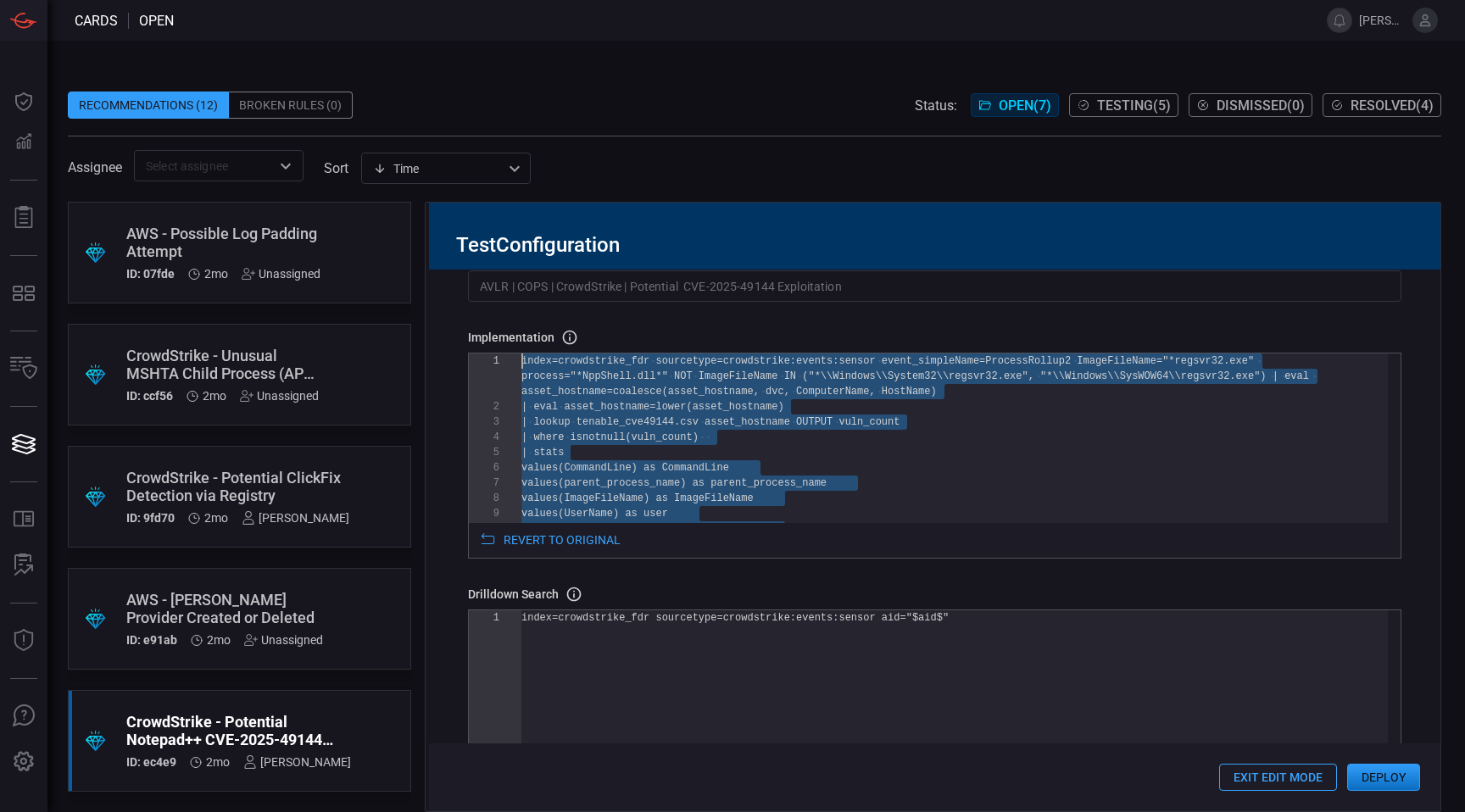
drag, startPoint x: 684, startPoint y: 469, endPoint x: 480, endPoint y: 351, distance: 235.7
click at [521, 353] on div "values(ImageFileName) as ImageFileName values(UserName) as user count by aid as…" at bounding box center [954, 529] width 866 height 352
type textarea "values(parent_process_name) as parent_process_name values(ImageFileName) as Ima…"
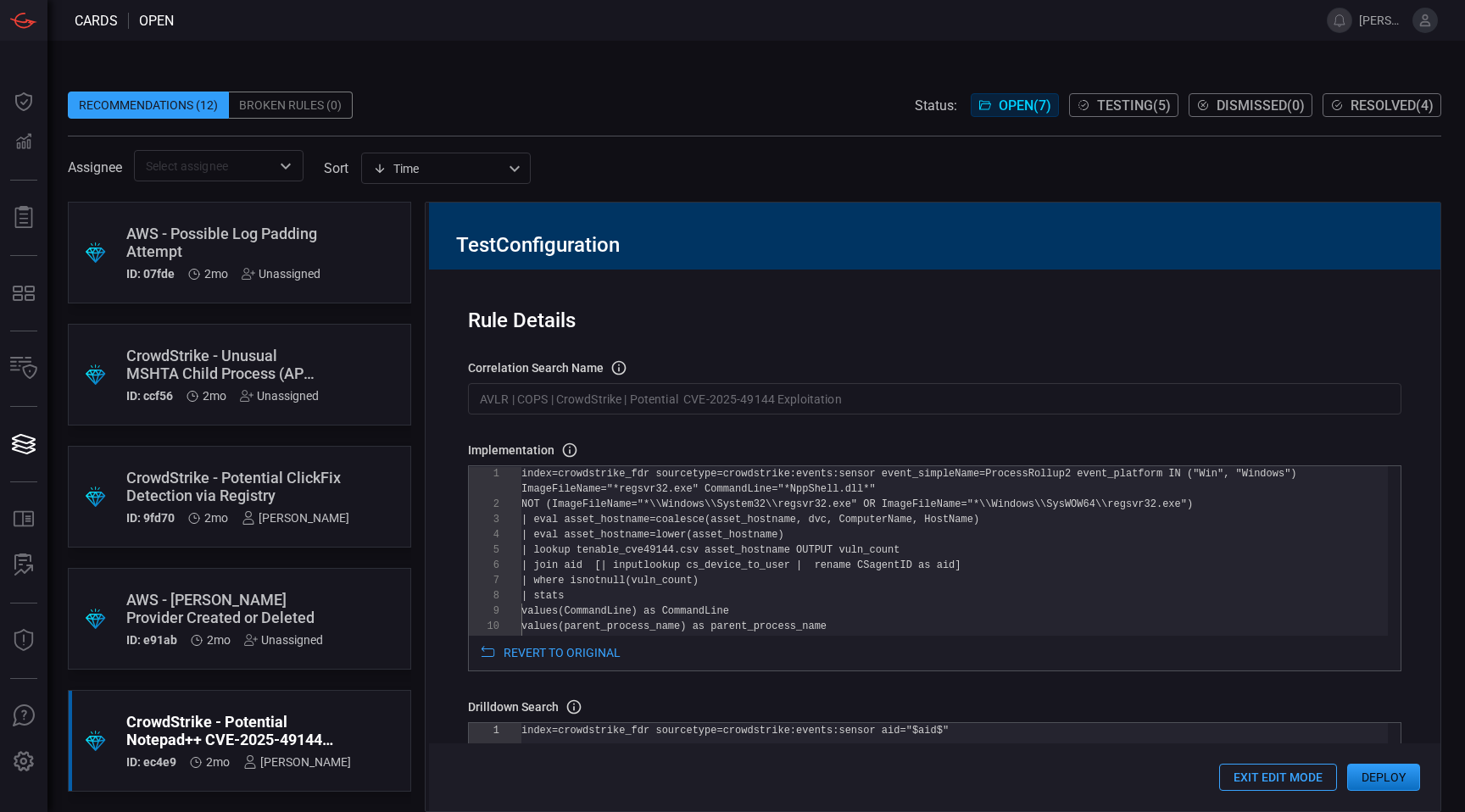
click at [694, 405] on input "AVLR | COPS | CrowdStrike | Potential CVE-2025-49144 Exploitation" at bounding box center [934, 399] width 934 height 31
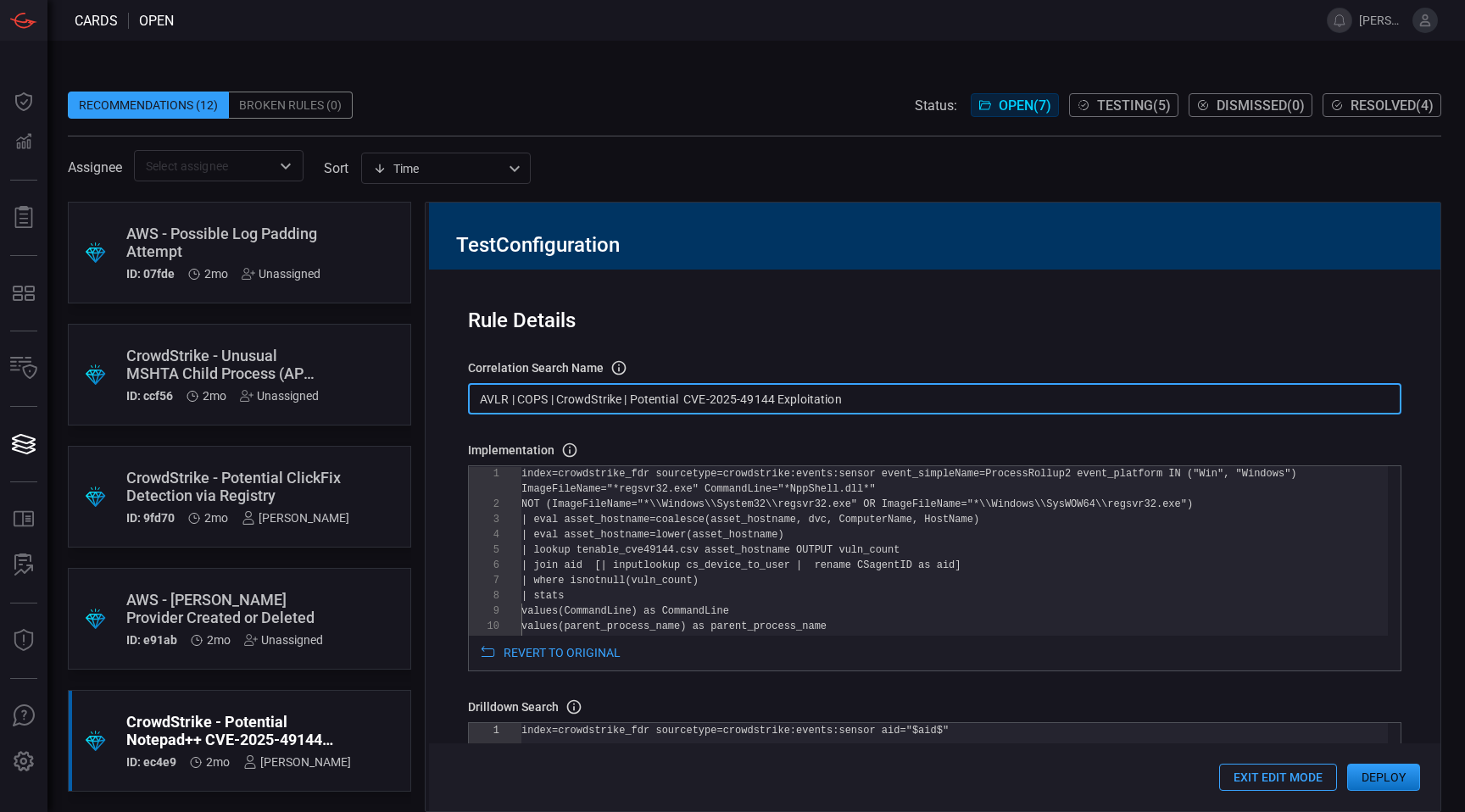
click at [687, 400] on input "AVLR | COPS | CrowdStrike | Potential CVE-2025-49144 Exploitation" at bounding box center [934, 399] width 934 height 31
type input "AVLR | COPS | CrowdStrike | Potential CVE-2025-49144 Exploitation"
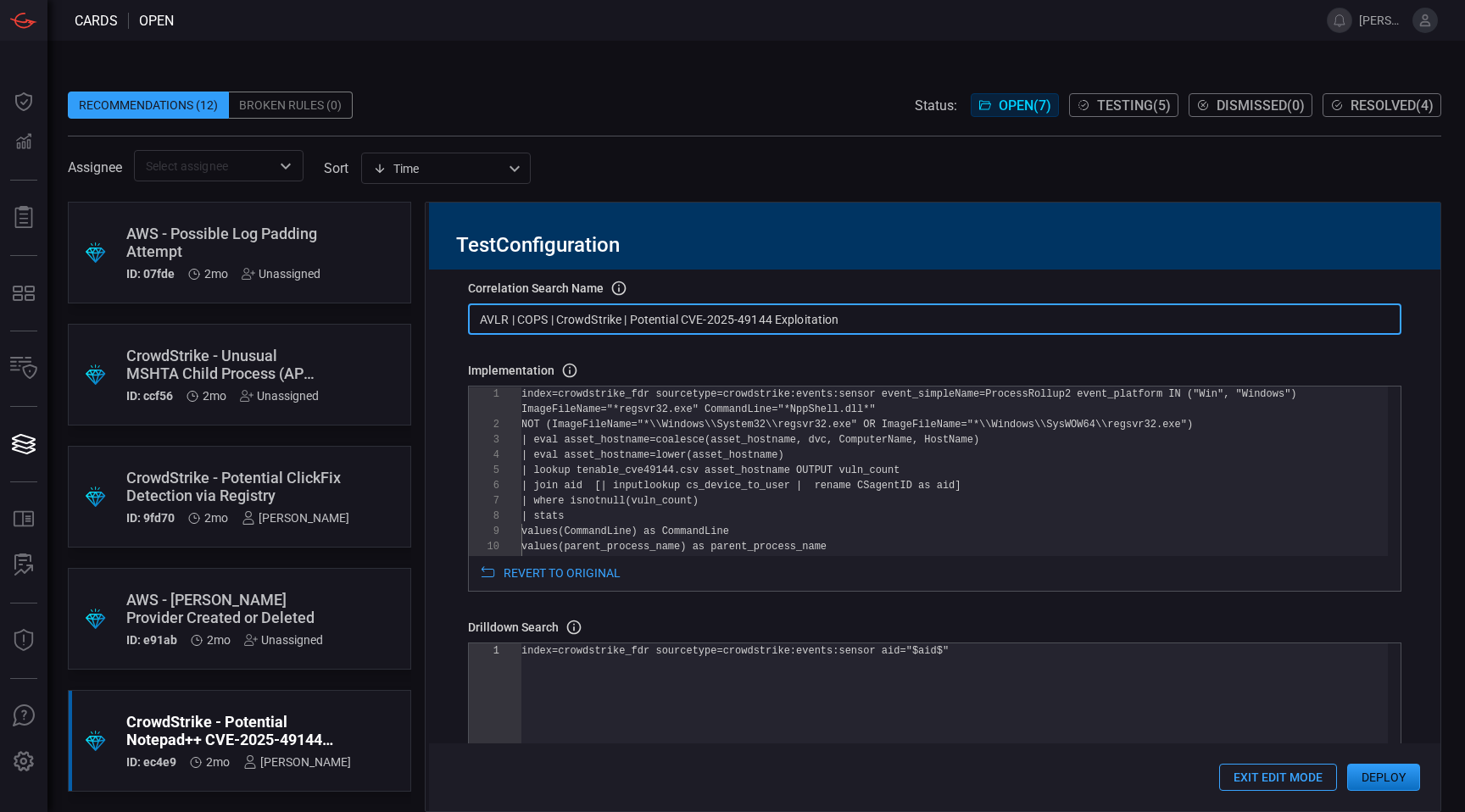
scroll to position [85, 0]
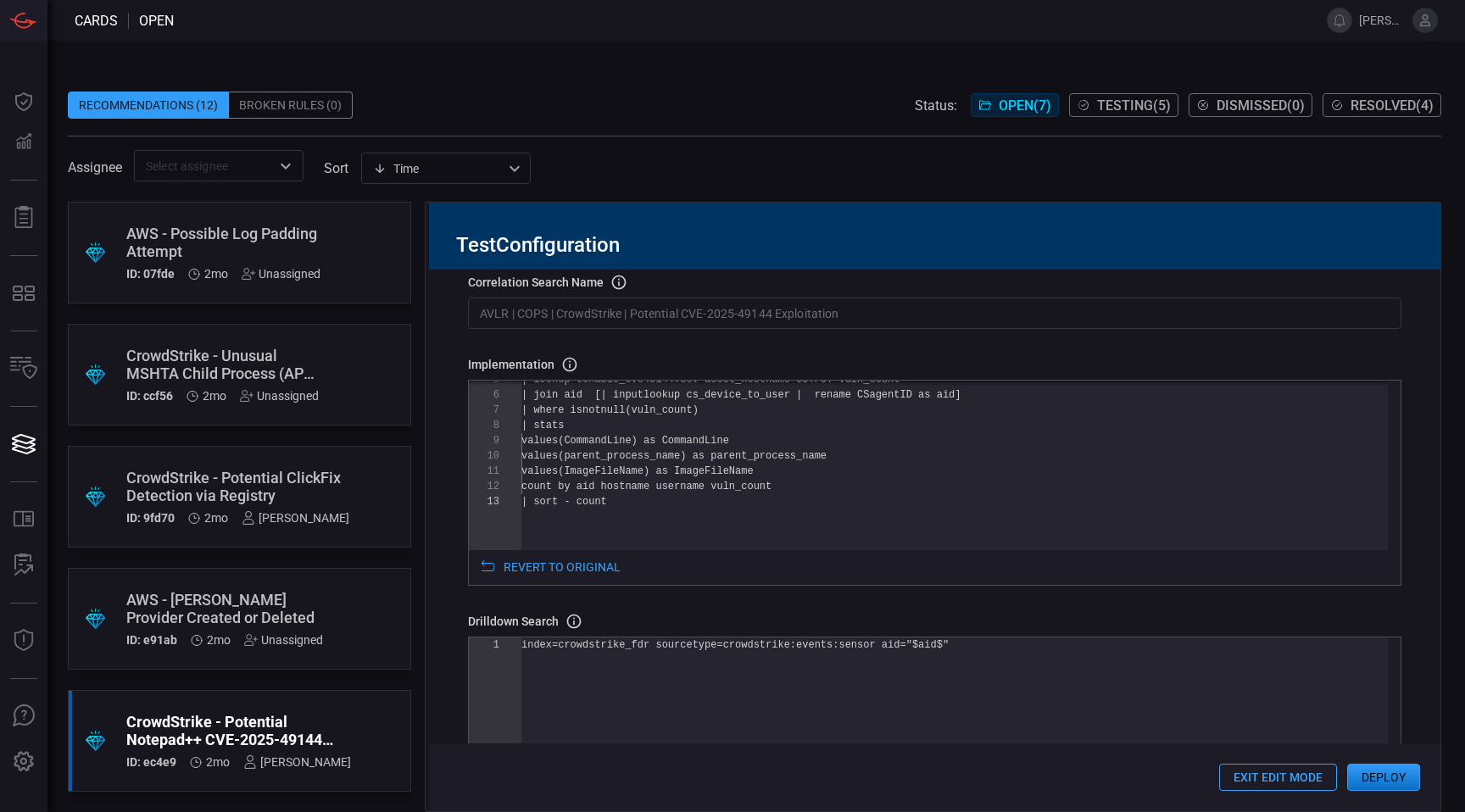
click at [1376, 773] on button "Deploy" at bounding box center [1384, 776] width 73 height 27
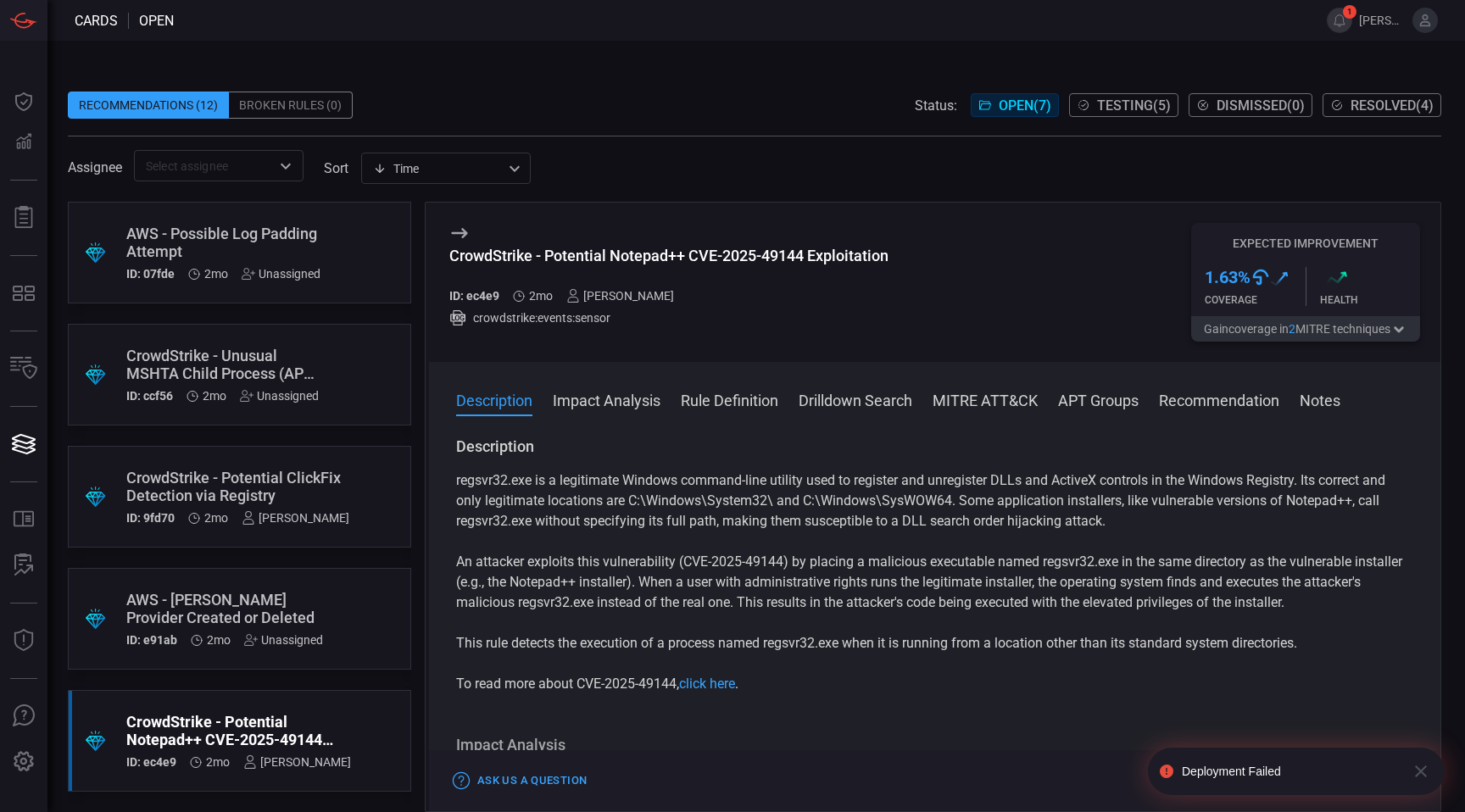
click at [1283, 758] on div "Deployment Failed" at bounding box center [1279, 771] width 250 height 47
click at [1174, 772] on div "Deployment Failed" at bounding box center [1279, 771] width 250 height 47
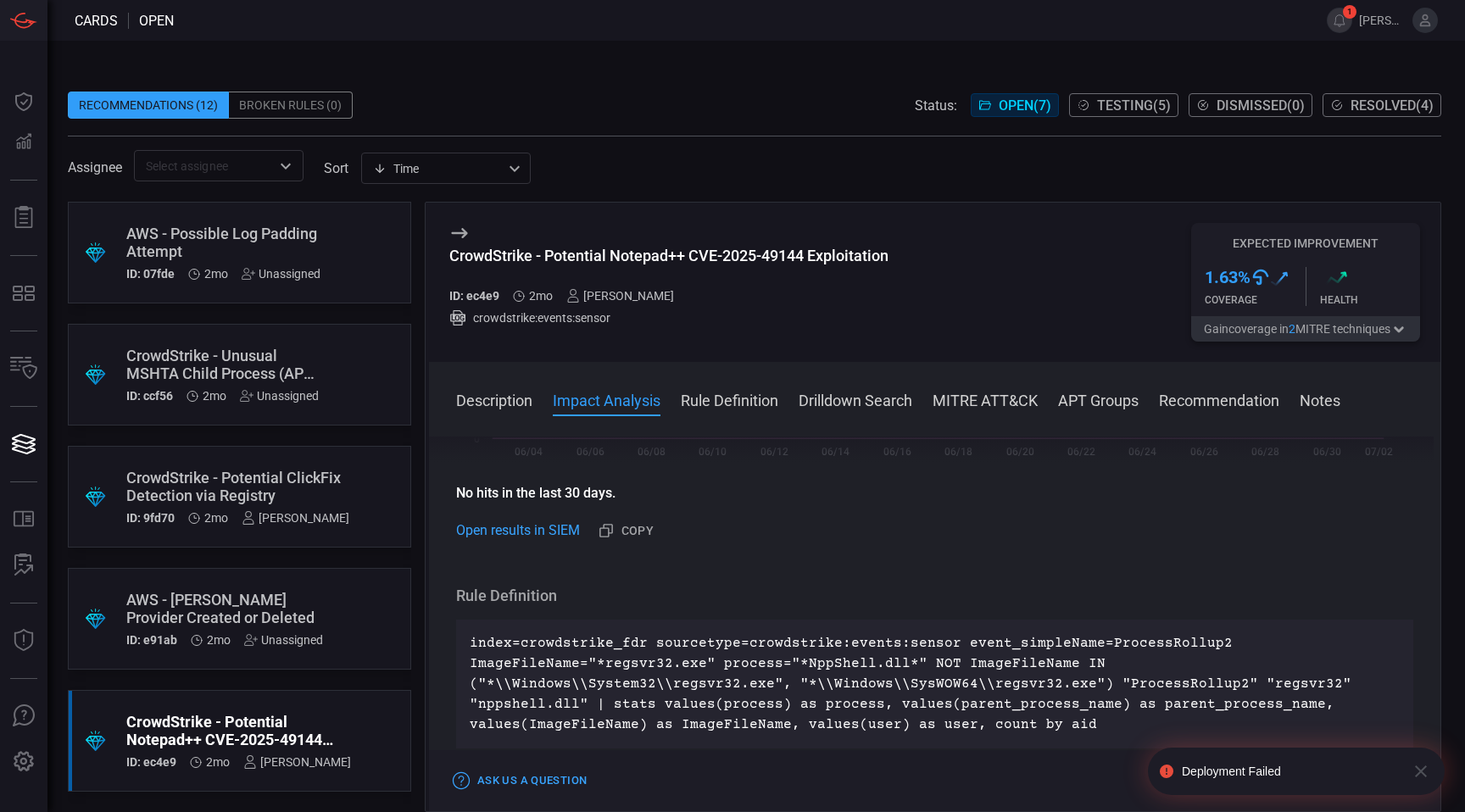
scroll to position [660, 0]
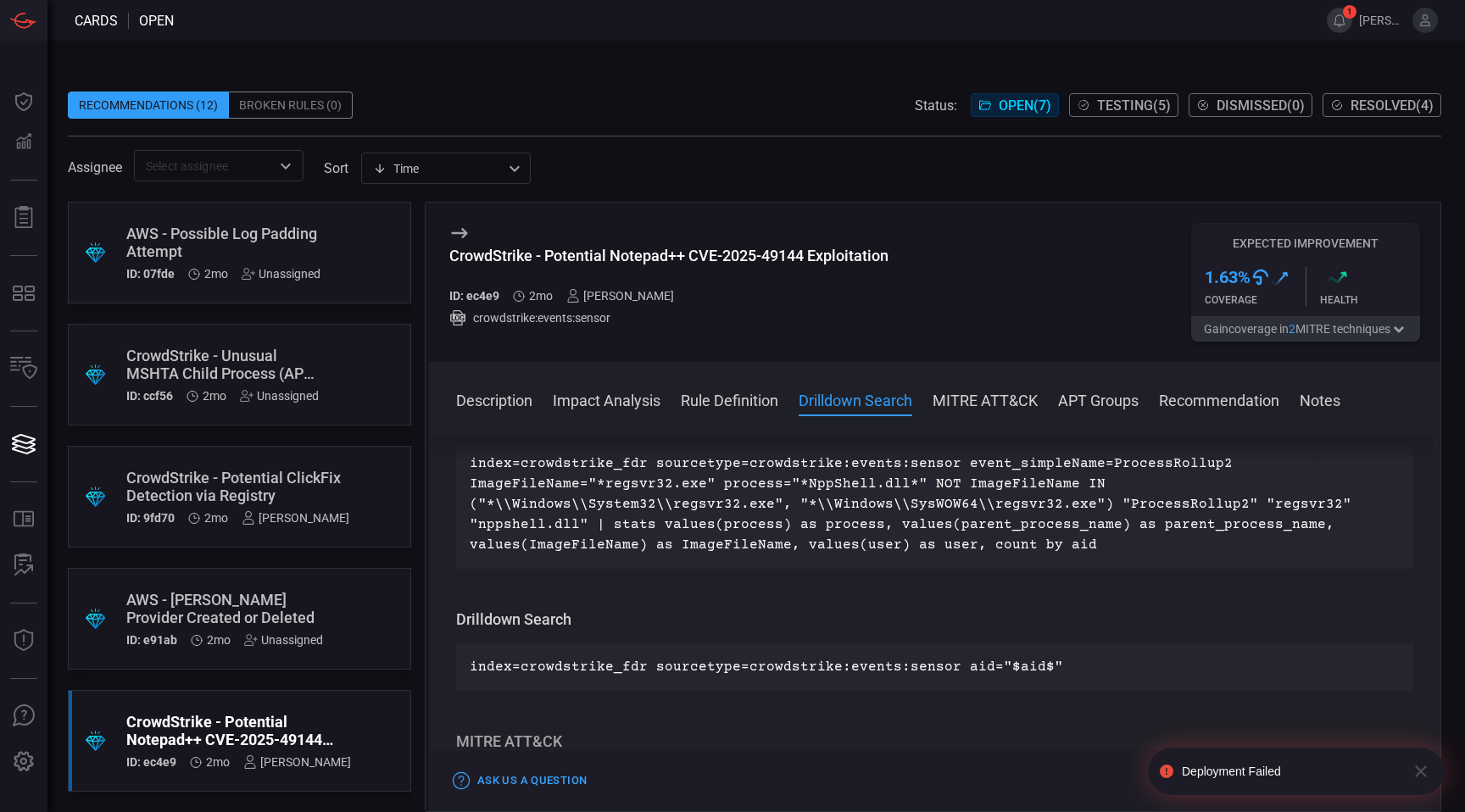
click at [1339, 17] on button "1" at bounding box center [1338, 20] width 25 height 25
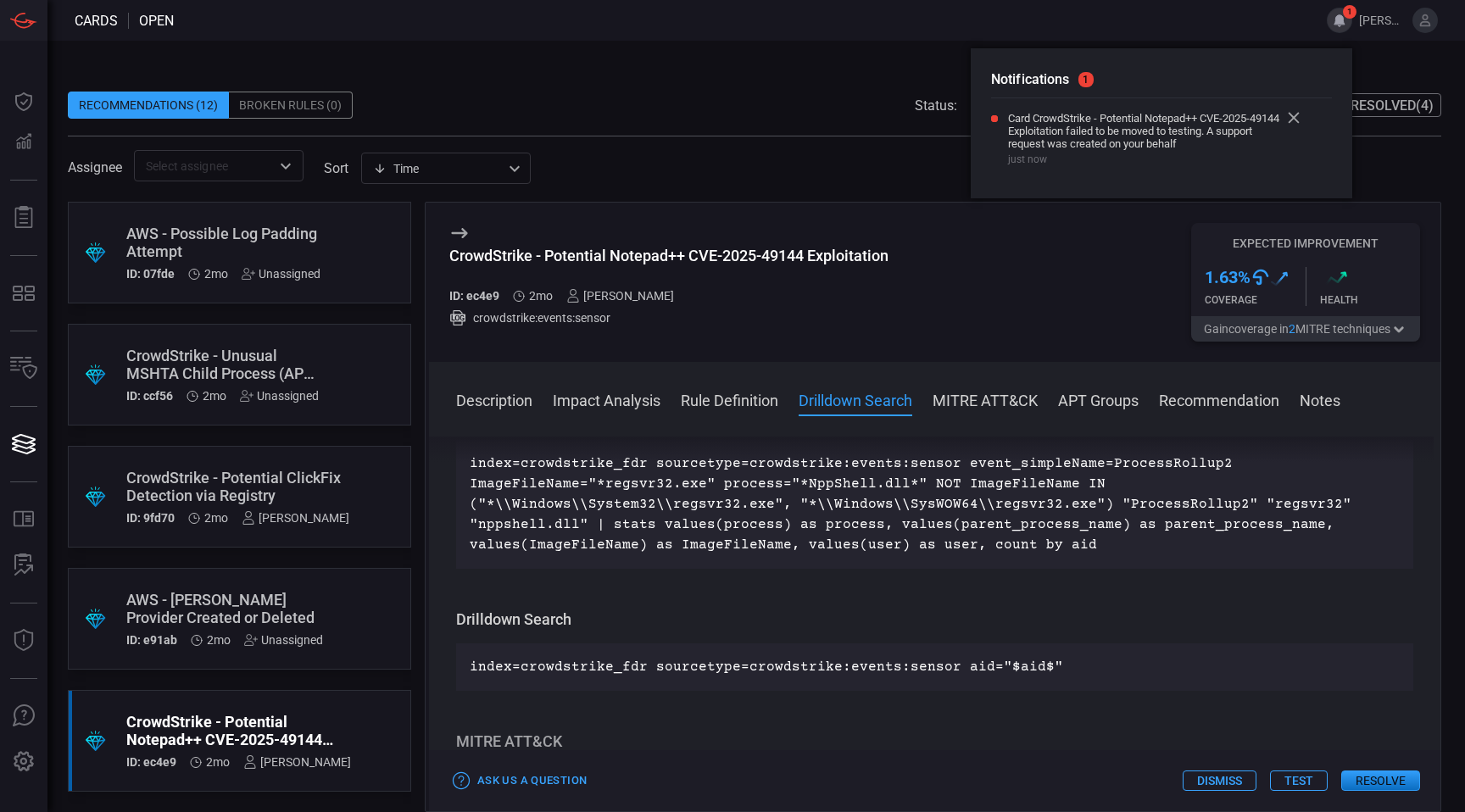
click at [1291, 122] on icon at bounding box center [1294, 118] width 12 height 12
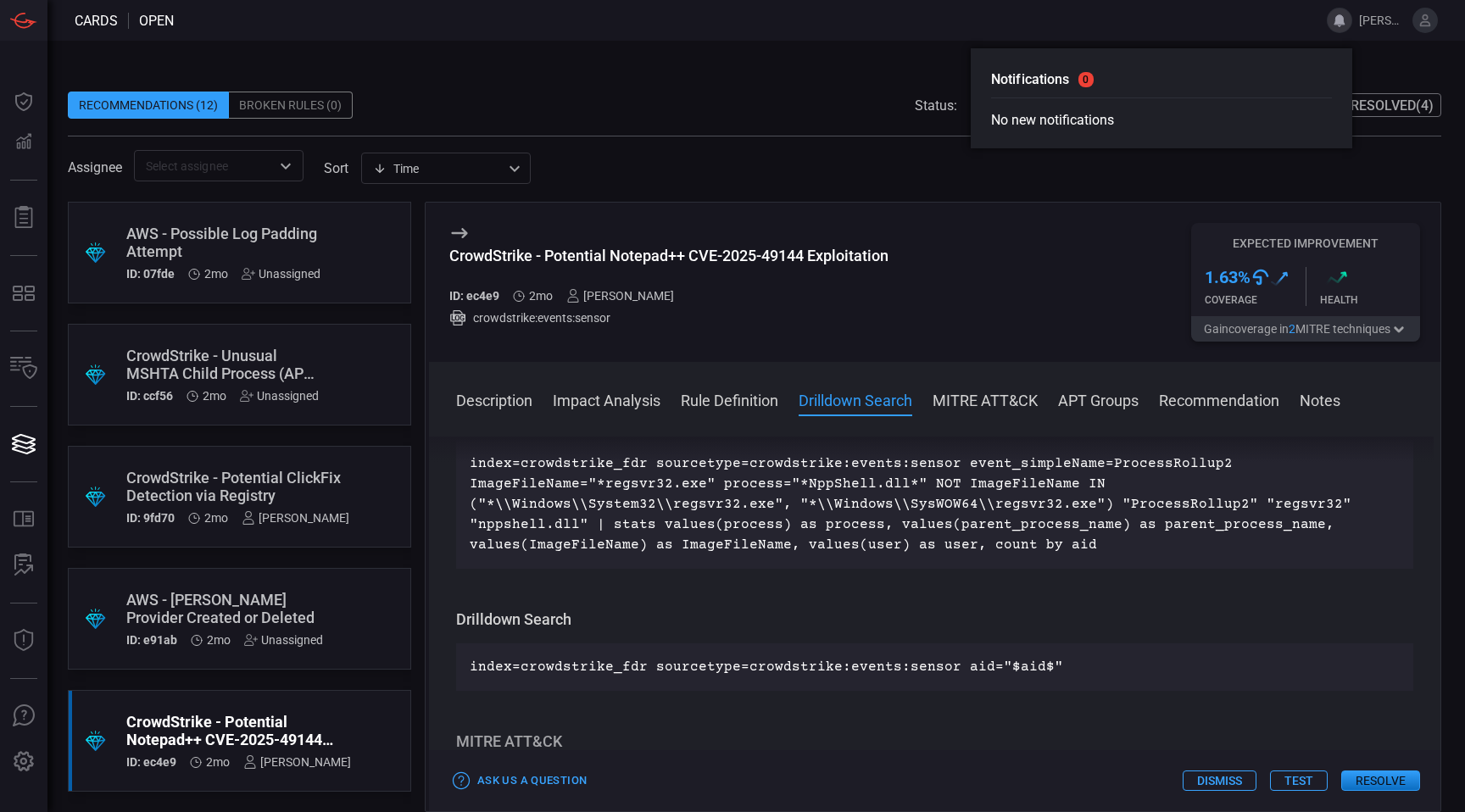
click at [856, 95] on div "Recommendations (12) Broken Rules (0) Status: Open ( 7 ) Testing ( 5 ) Dismisse…" at bounding box center [755, 105] width 1373 height 27
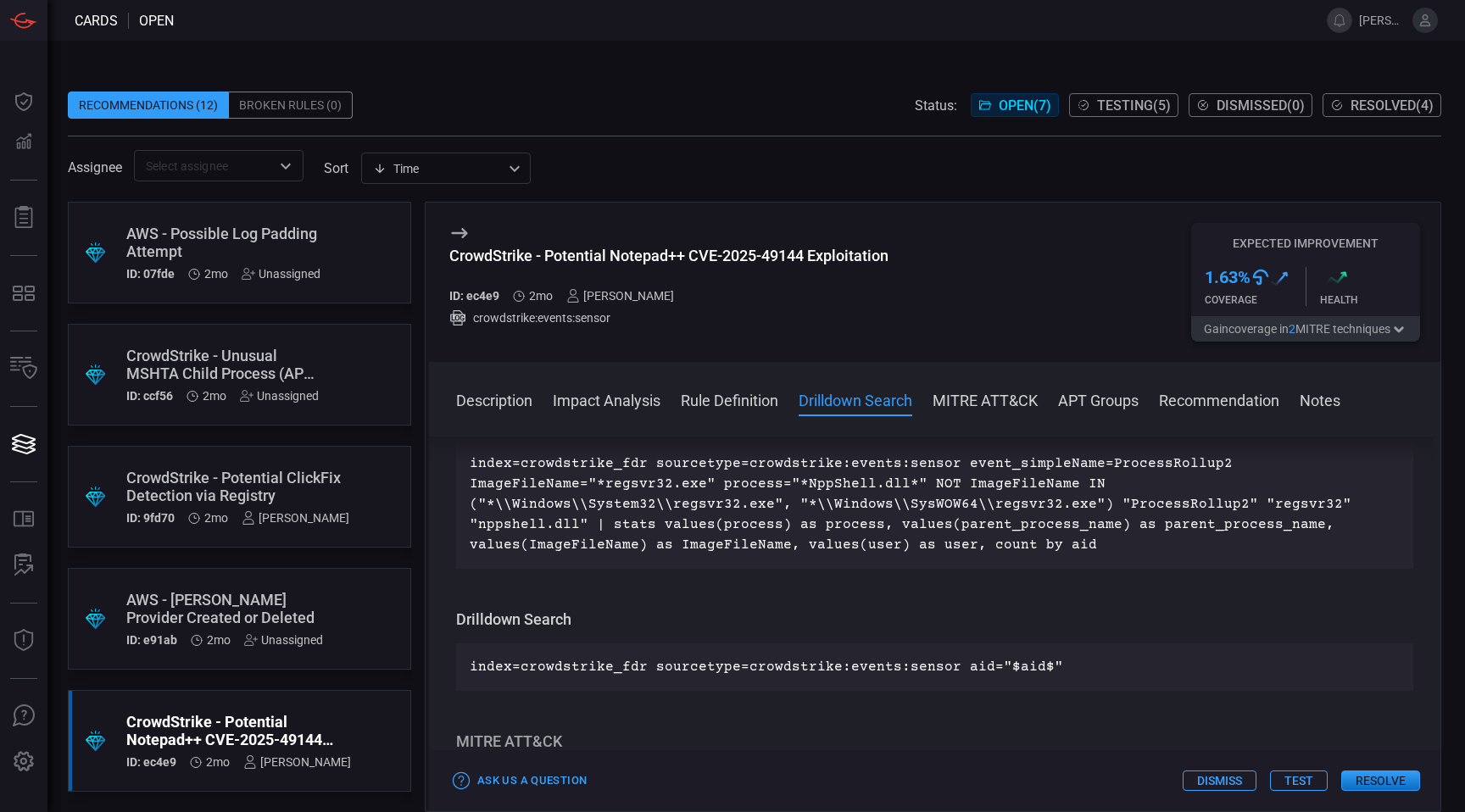
scroll to position [658, 0]
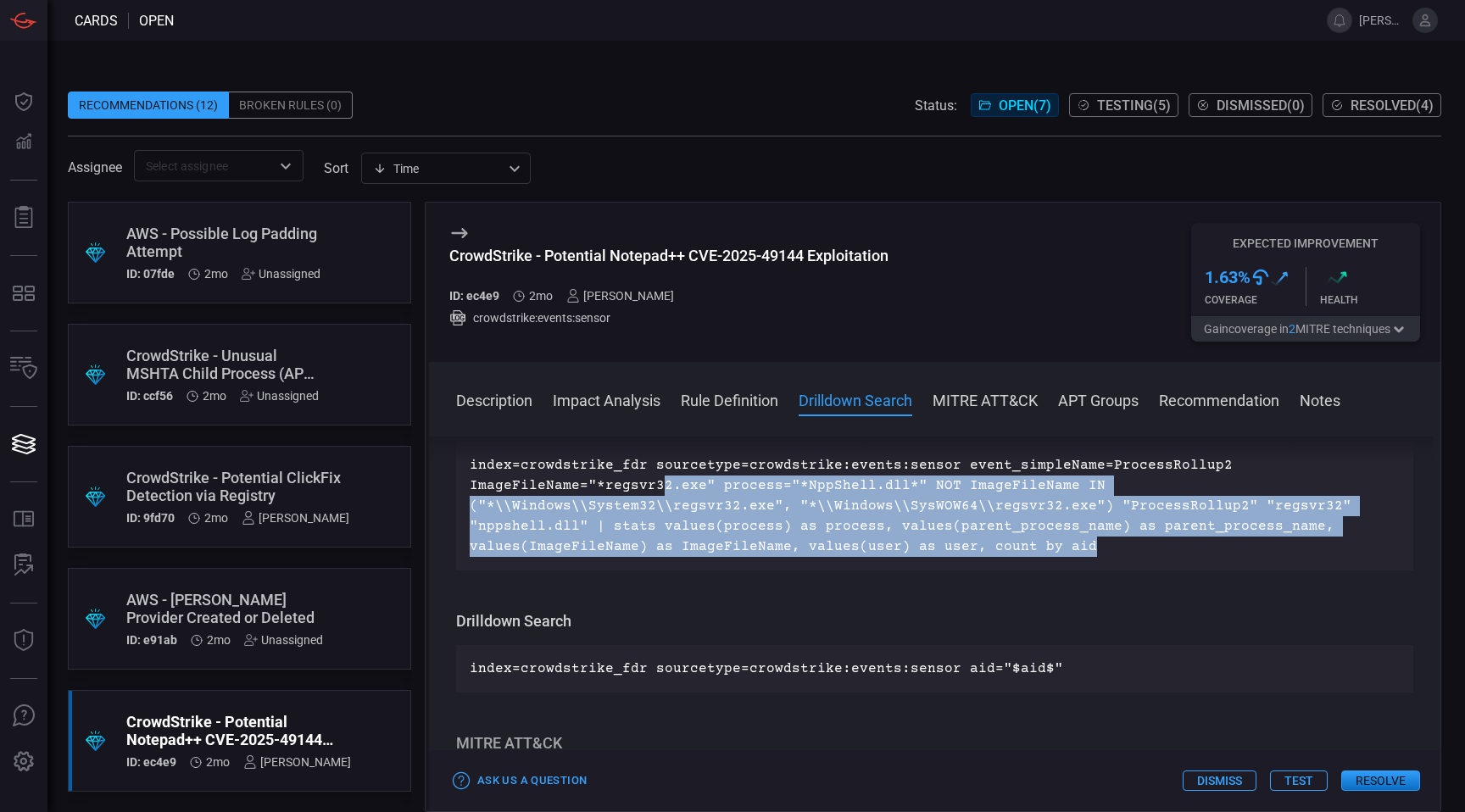
drag, startPoint x: 1155, startPoint y: 555, endPoint x: 660, endPoint y: 490, distance: 499.2
click at [660, 490] on p "index=crowdstrike_fdr sourcetype=crowdstrike:events:sensor event_simpleName=Pro…" at bounding box center [934, 506] width 930 height 102
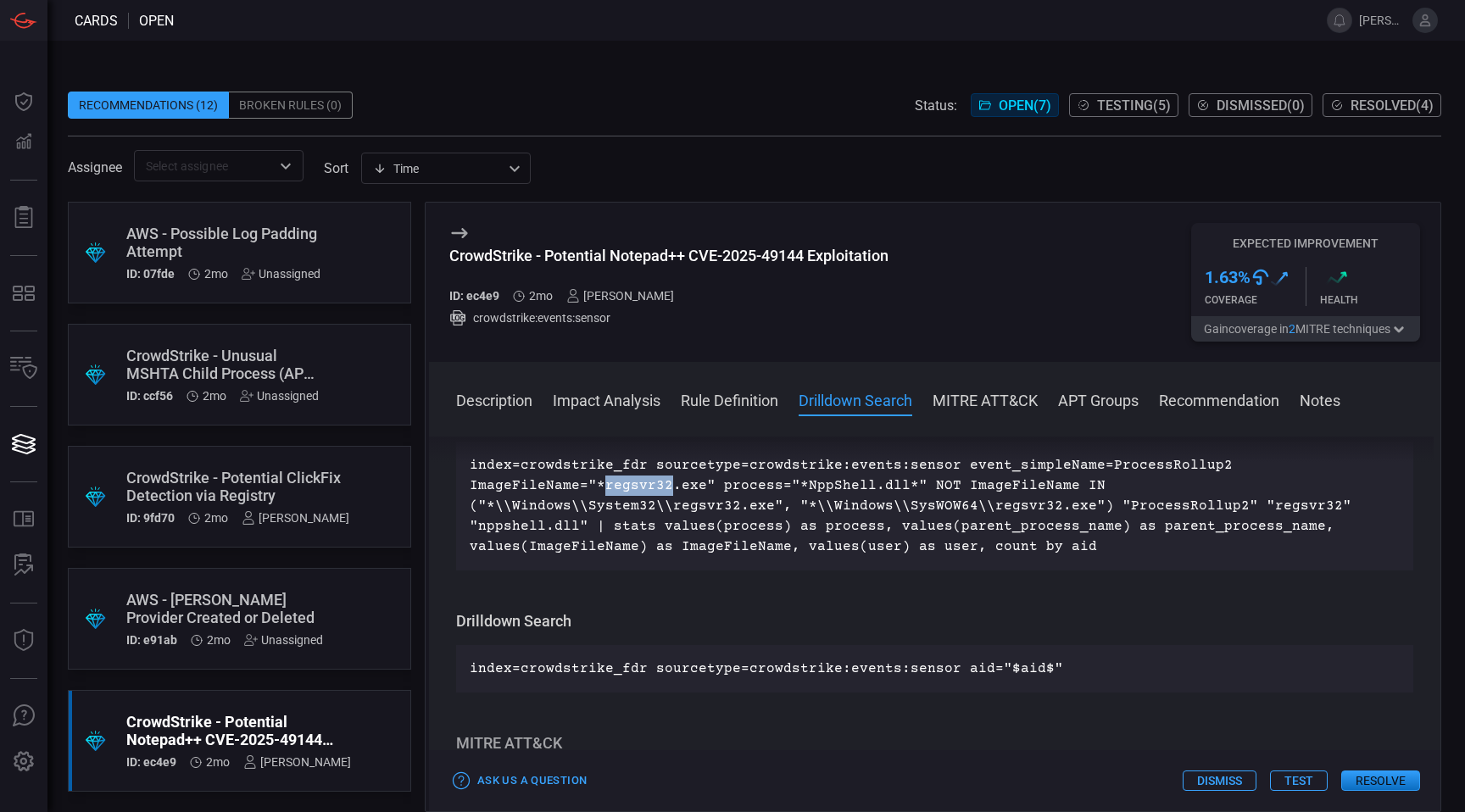
click at [660, 490] on p "index=crowdstrike_fdr sourcetype=crowdstrike:events:sensor event_simpleName=Pro…" at bounding box center [934, 506] width 930 height 102
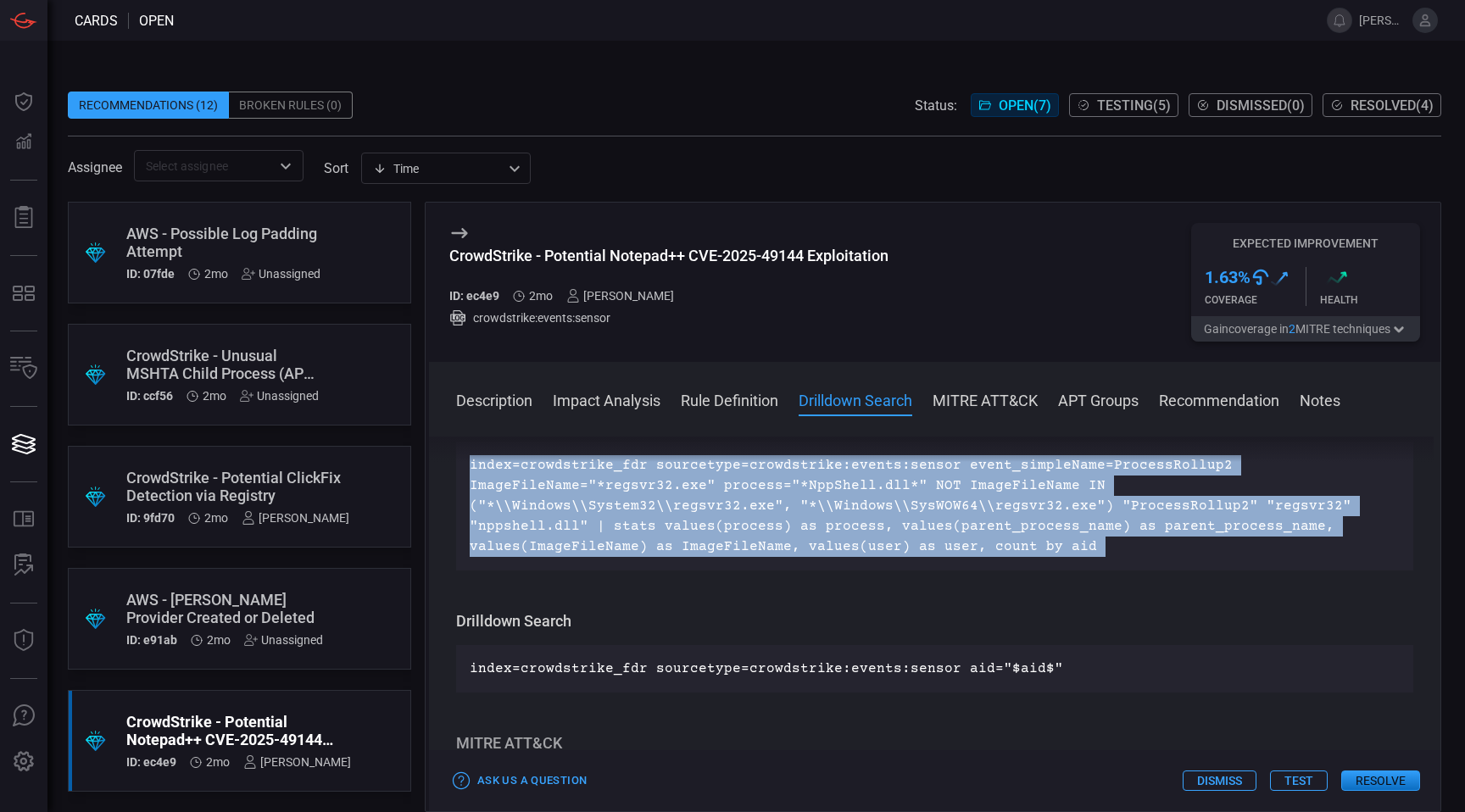
click at [660, 490] on p "index=crowdstrike_fdr sourcetype=crowdstrike:events:sensor event_simpleName=Pro…" at bounding box center [934, 506] width 930 height 102
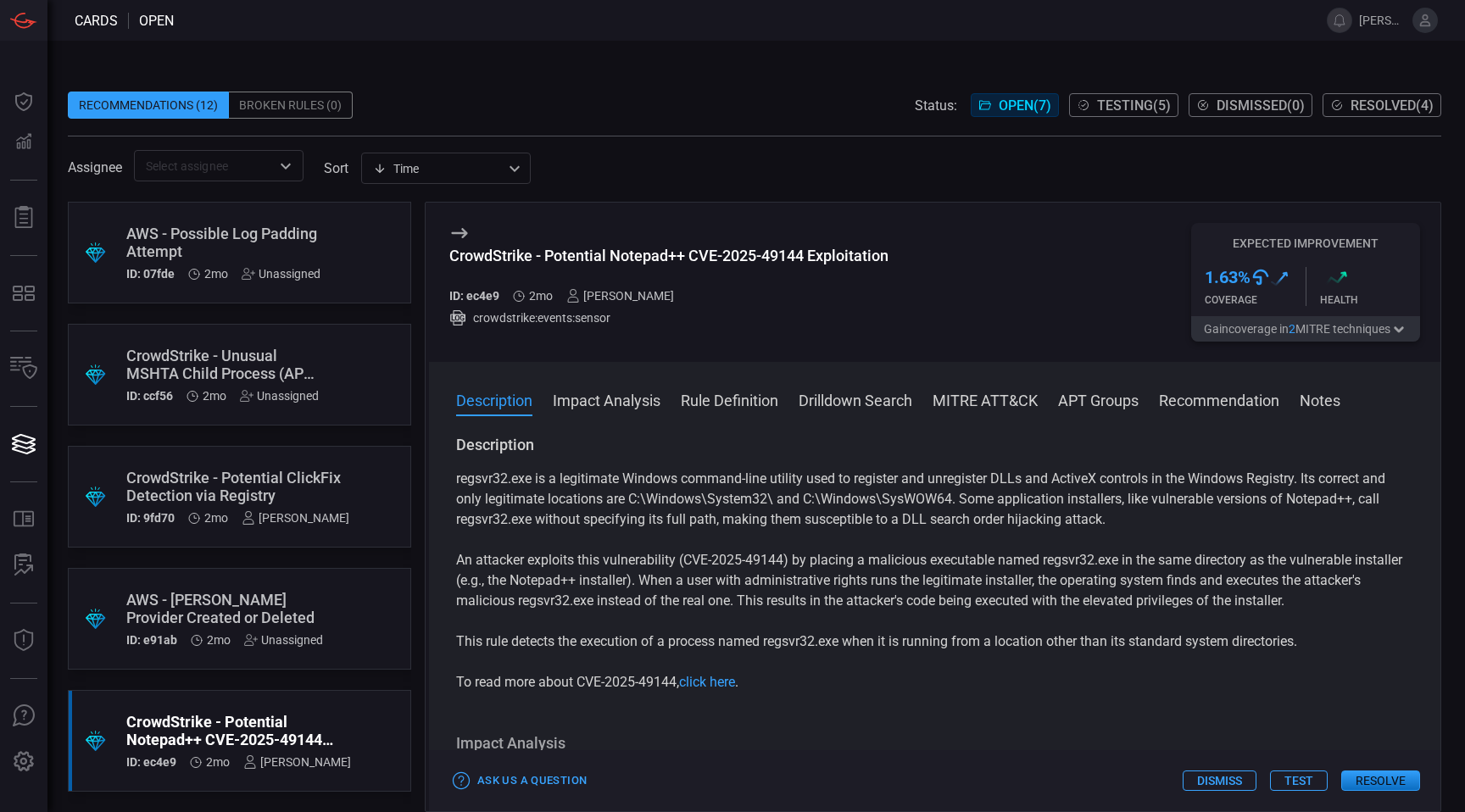
scroll to position [0, 0]
click at [259, 389] on div "Unassigned" at bounding box center [279, 396] width 79 height 14
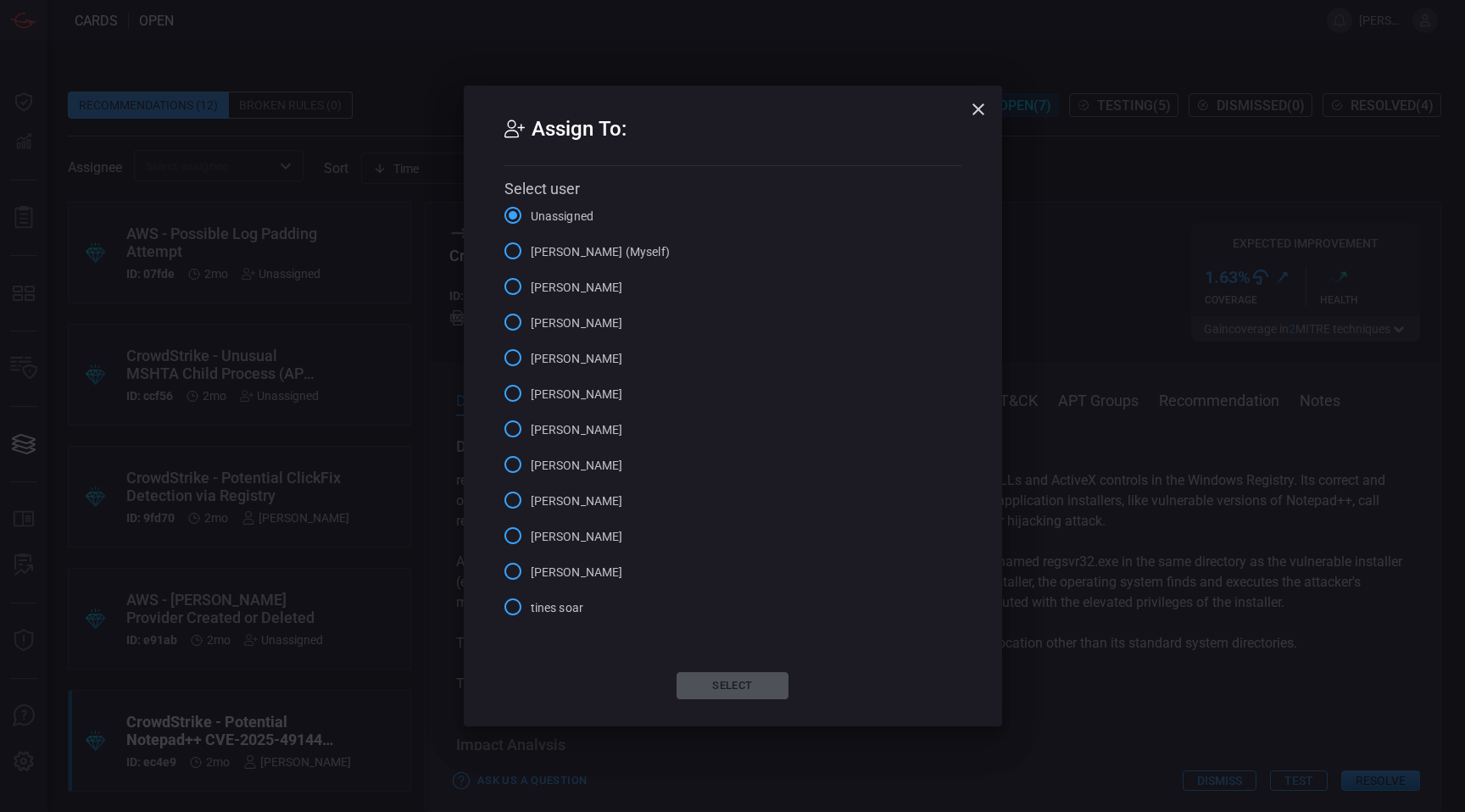
click at [976, 117] on icon "button" at bounding box center [977, 109] width 20 height 20
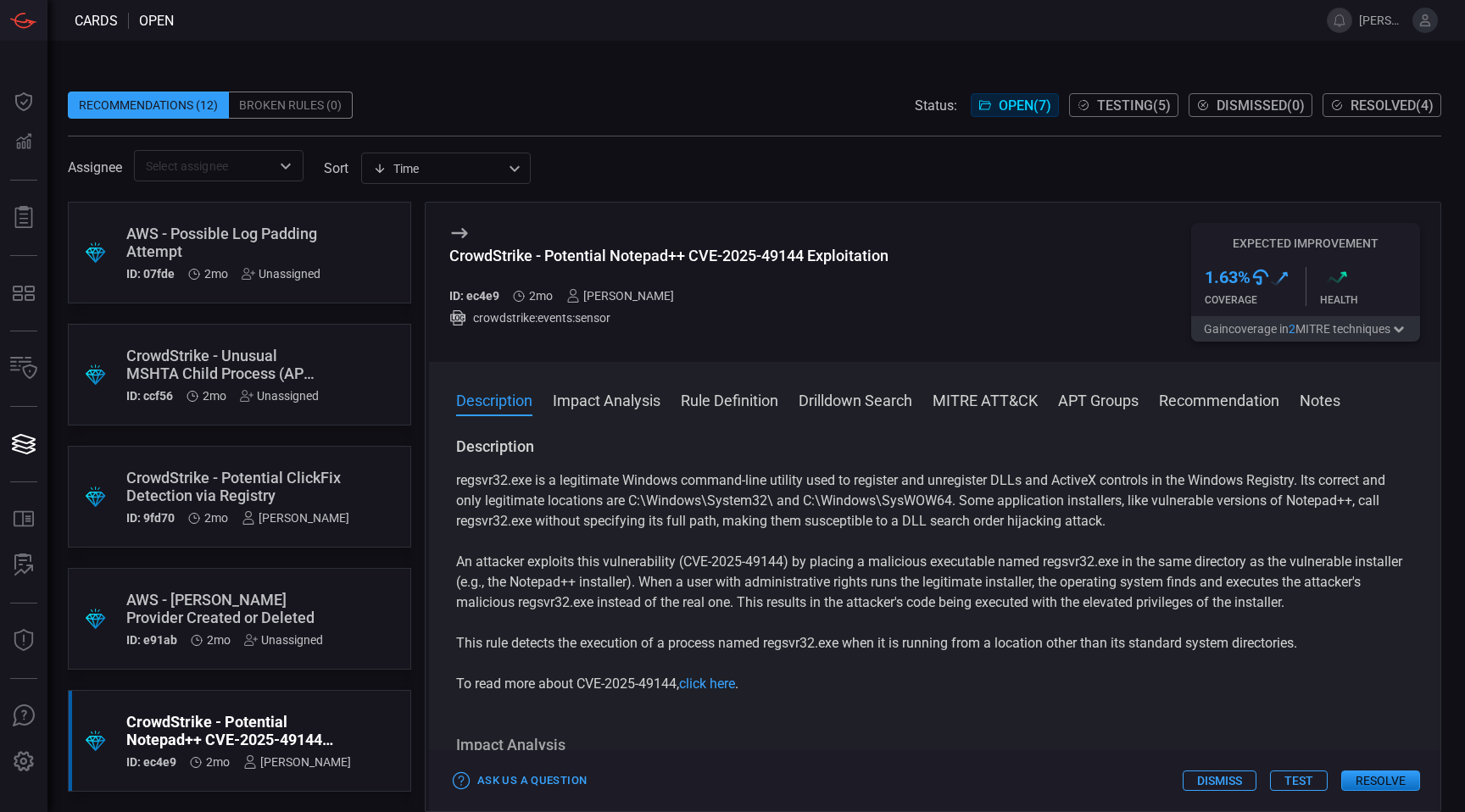
click at [318, 333] on div ".suggested_cards_icon{fill:url(#suggested_cards_icon);} CrowdStrike - Unusual M…" at bounding box center [239, 374] width 343 height 102
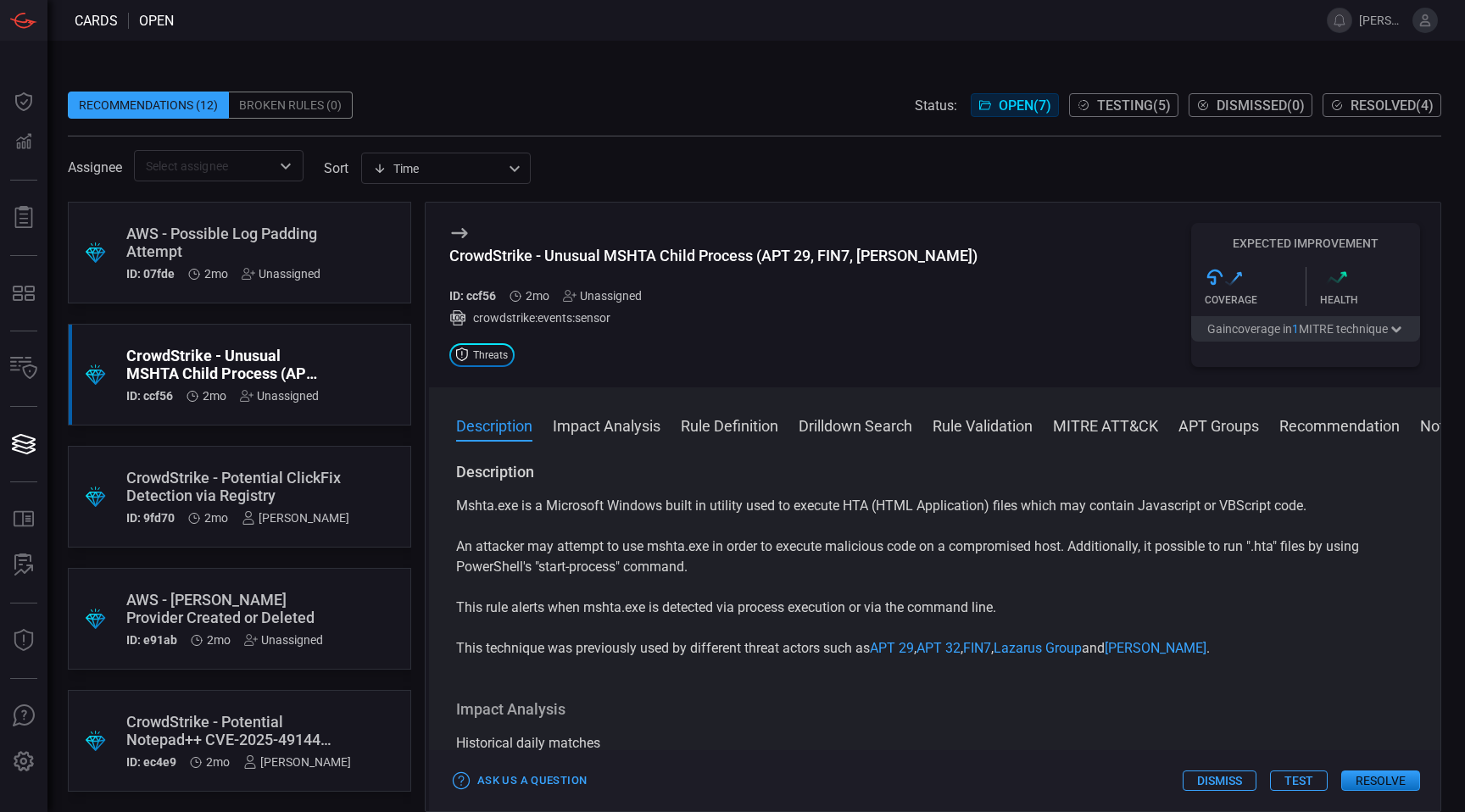
click at [326, 360] on div ".suggested_cards_icon{fill:url(#suggested_cards_icon);} CrowdStrike - Unusual M…" at bounding box center [239, 374] width 343 height 102
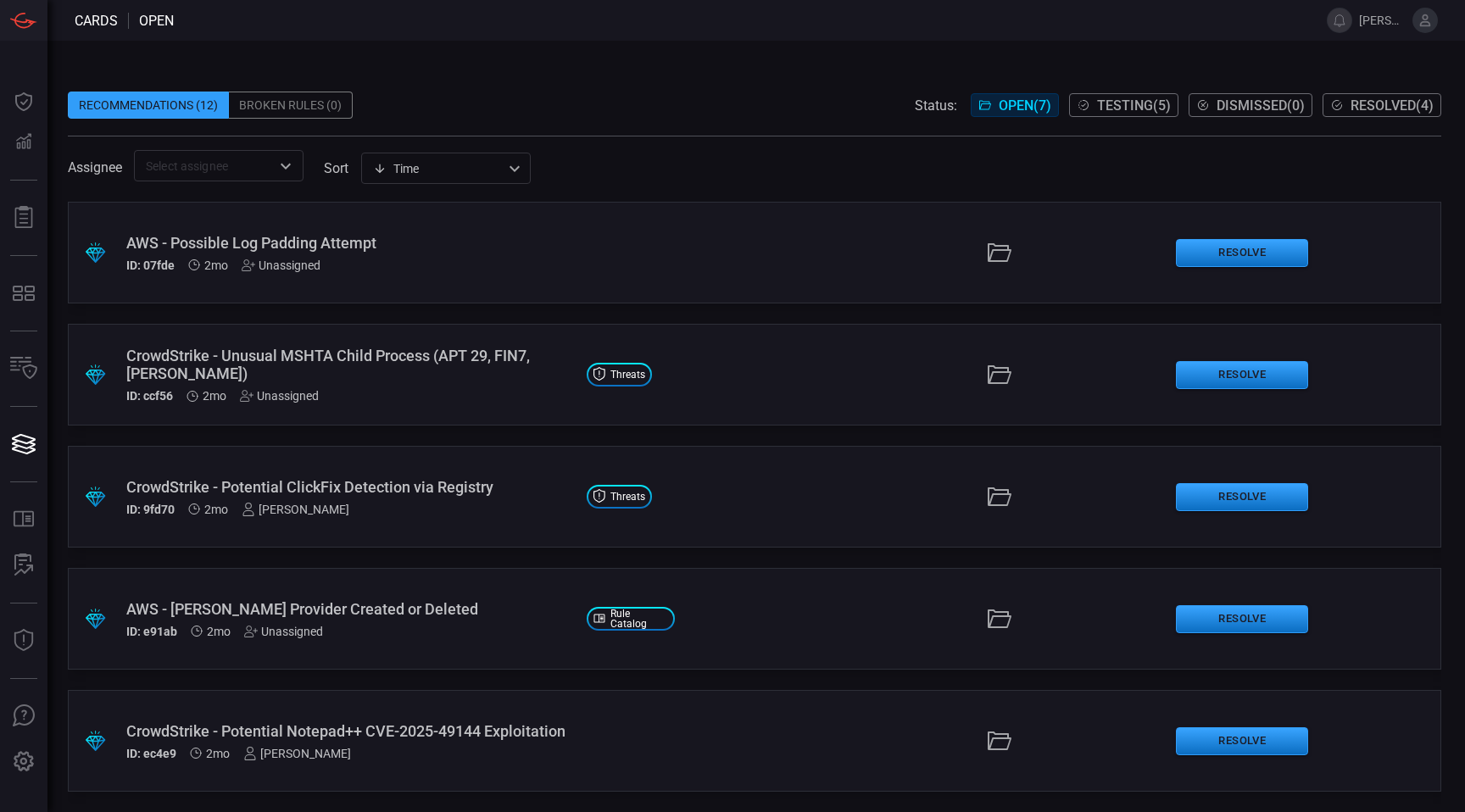
click at [291, 400] on div "Unassigned" at bounding box center [279, 396] width 79 height 14
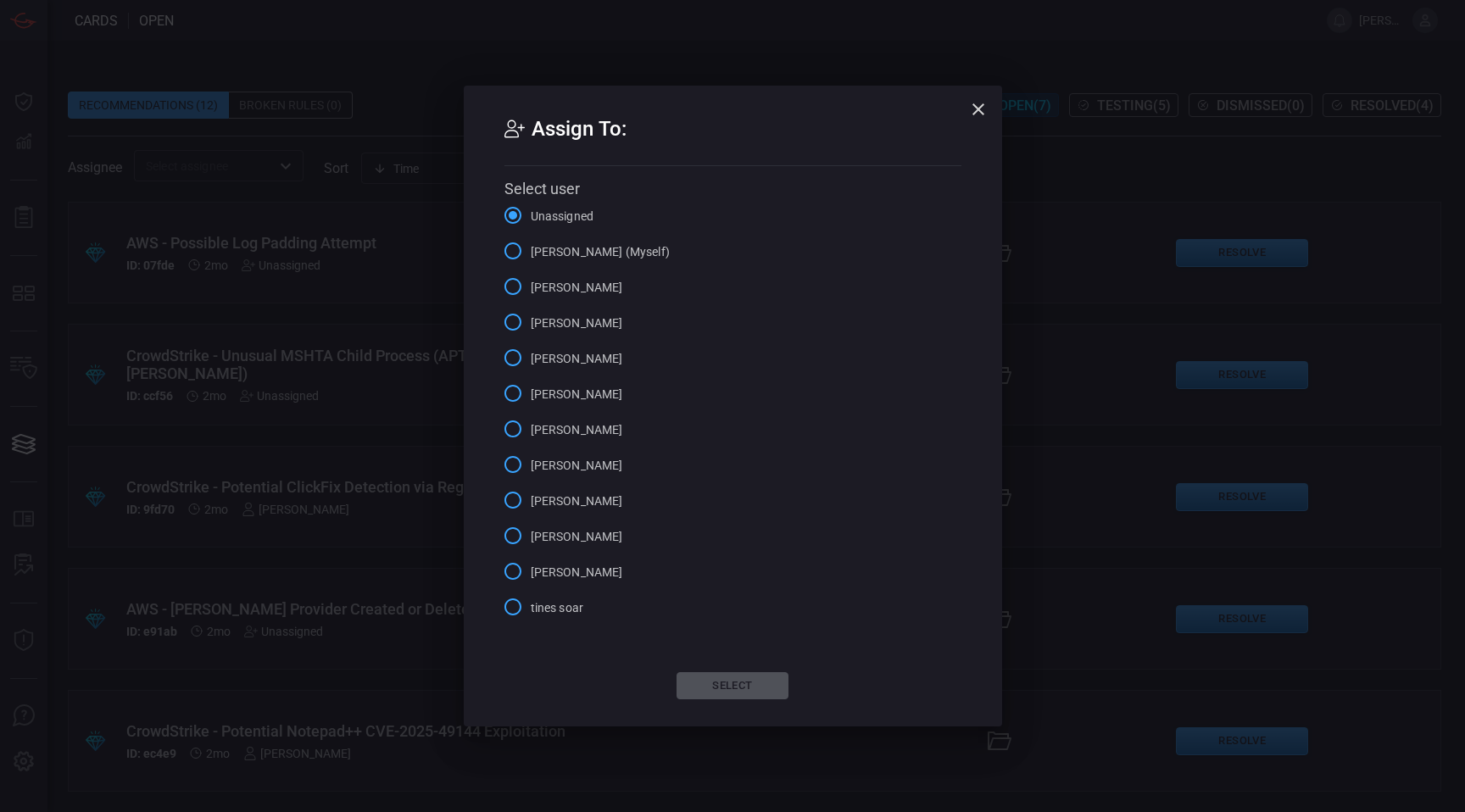
click at [566, 259] on span "[PERSON_NAME] (Myself)" at bounding box center [599, 252] width 139 height 17
click at [531, 259] on input "[PERSON_NAME] (Myself)" at bounding box center [512, 250] width 36 height 36
click at [687, 688] on button "Select" at bounding box center [732, 685] width 112 height 27
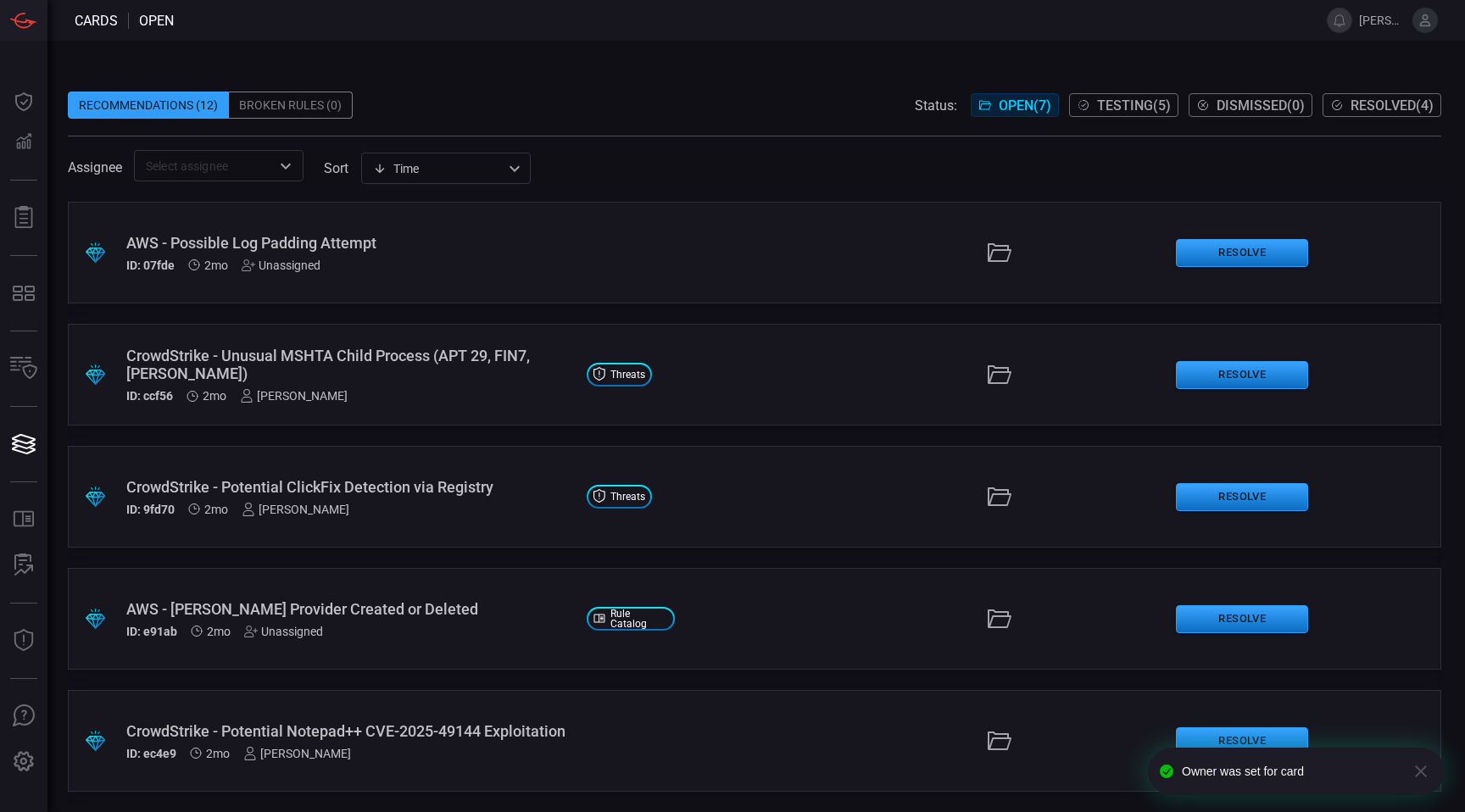
click at [481, 722] on div "CrowdStrike - Potential Notepad++ CVE-2025-49144 Exploitation" at bounding box center [350, 731] width 447 height 17
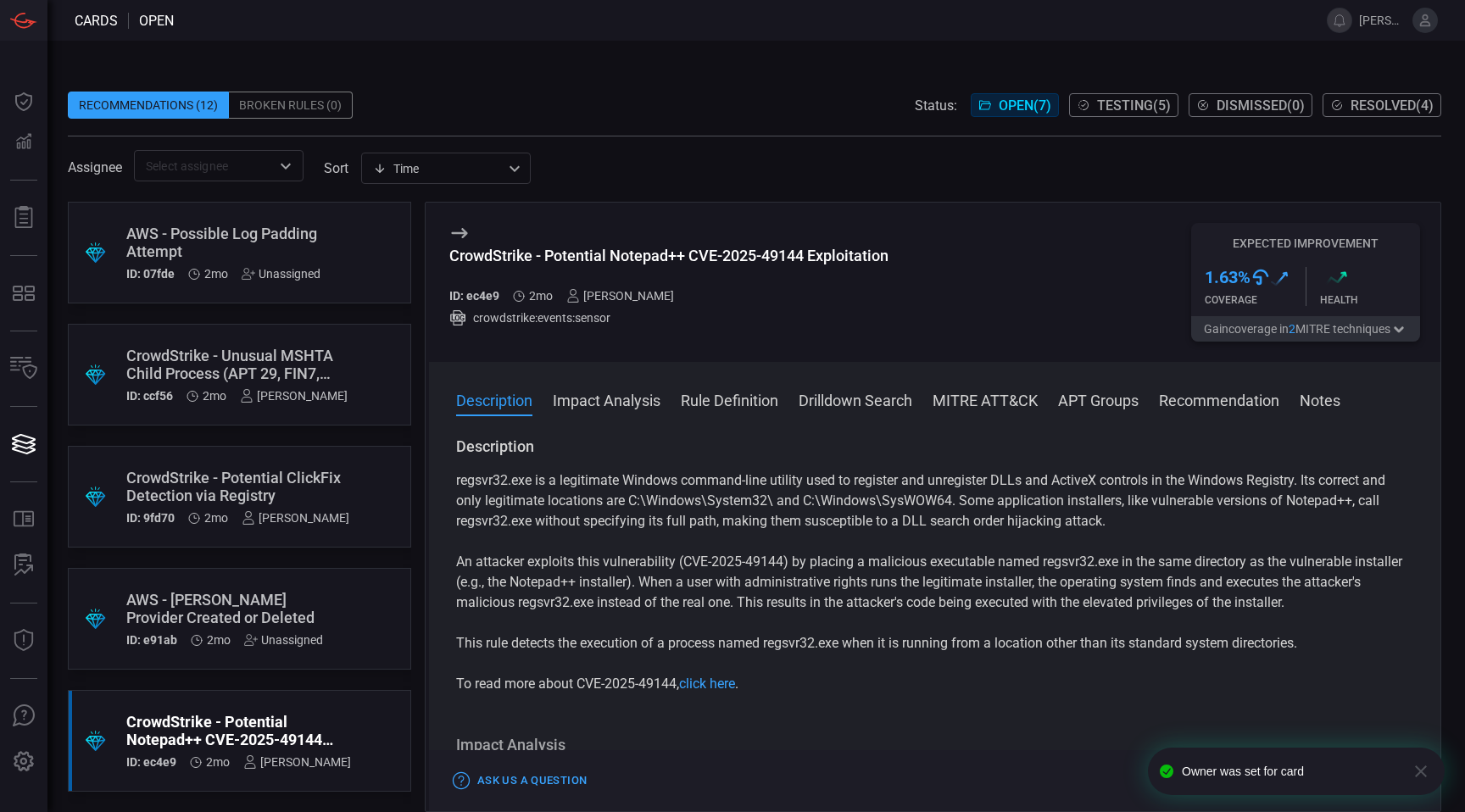
click at [285, 765] on div "[PERSON_NAME]" at bounding box center [297, 762] width 107 height 14
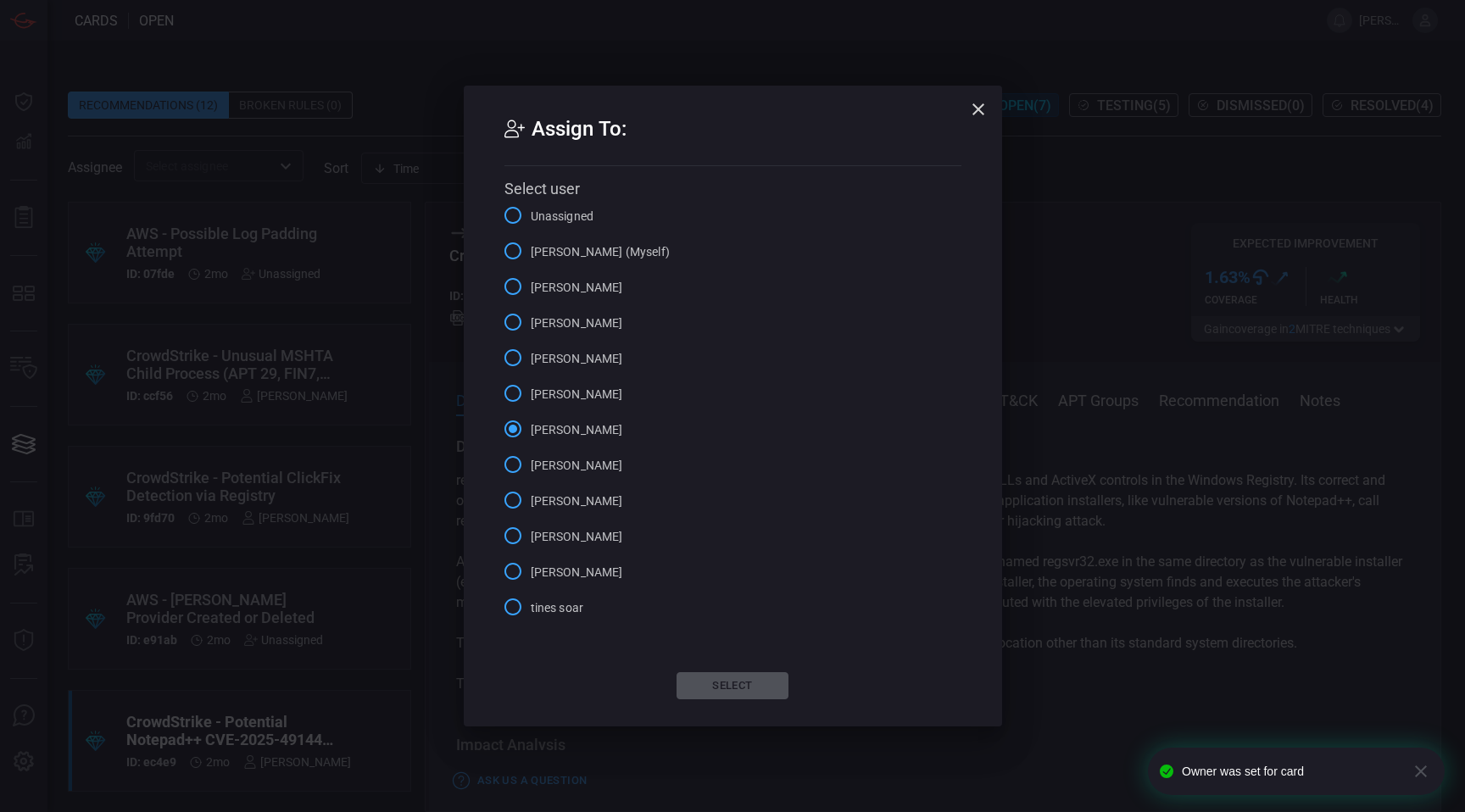
click at [587, 243] on span "[PERSON_NAME] (Myself)" at bounding box center [599, 252] width 139 height 17
click at [531, 242] on input "[PERSON_NAME] (Myself)" at bounding box center [512, 250] width 36 height 36
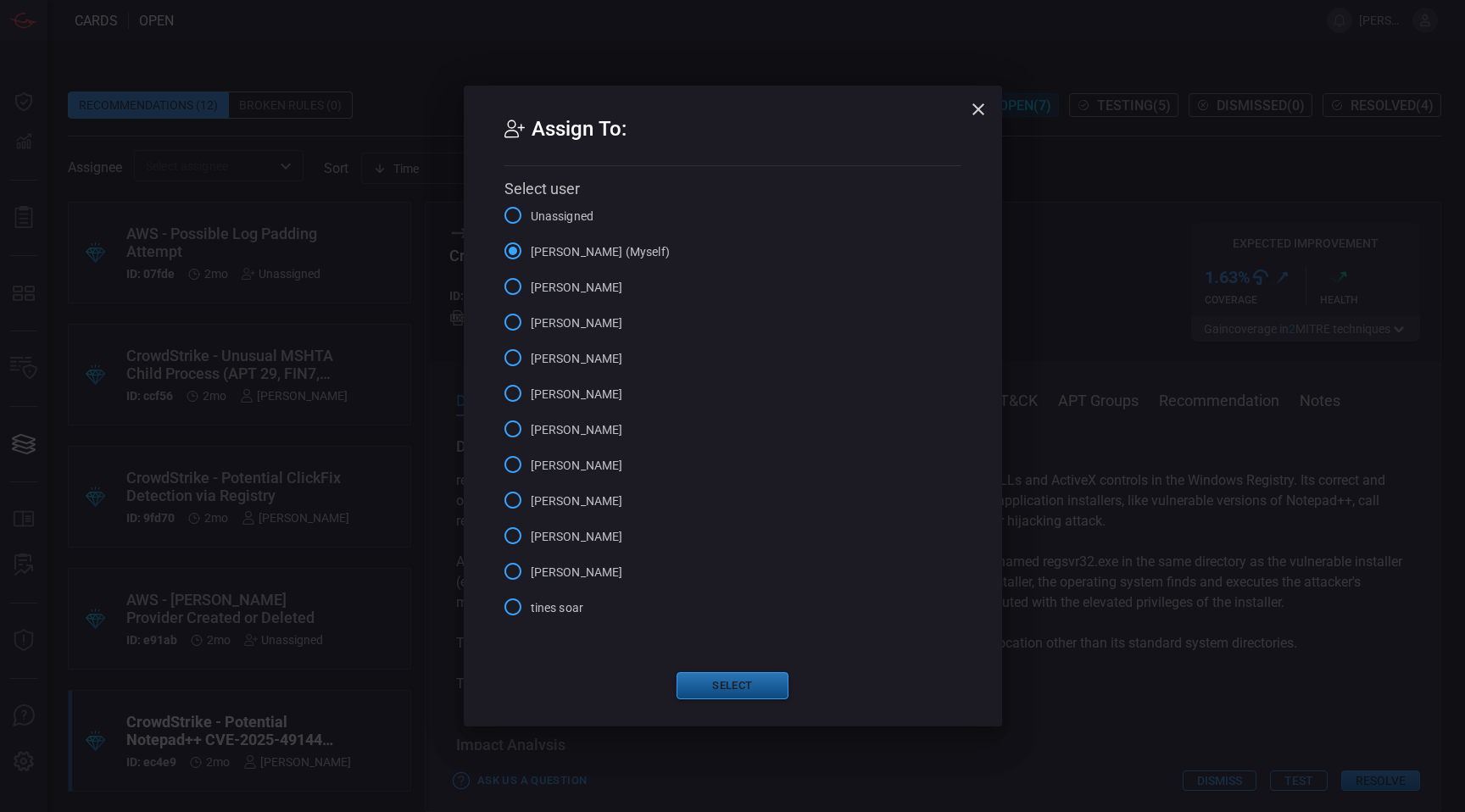
click at [708, 674] on button "Select" at bounding box center [732, 685] width 112 height 27
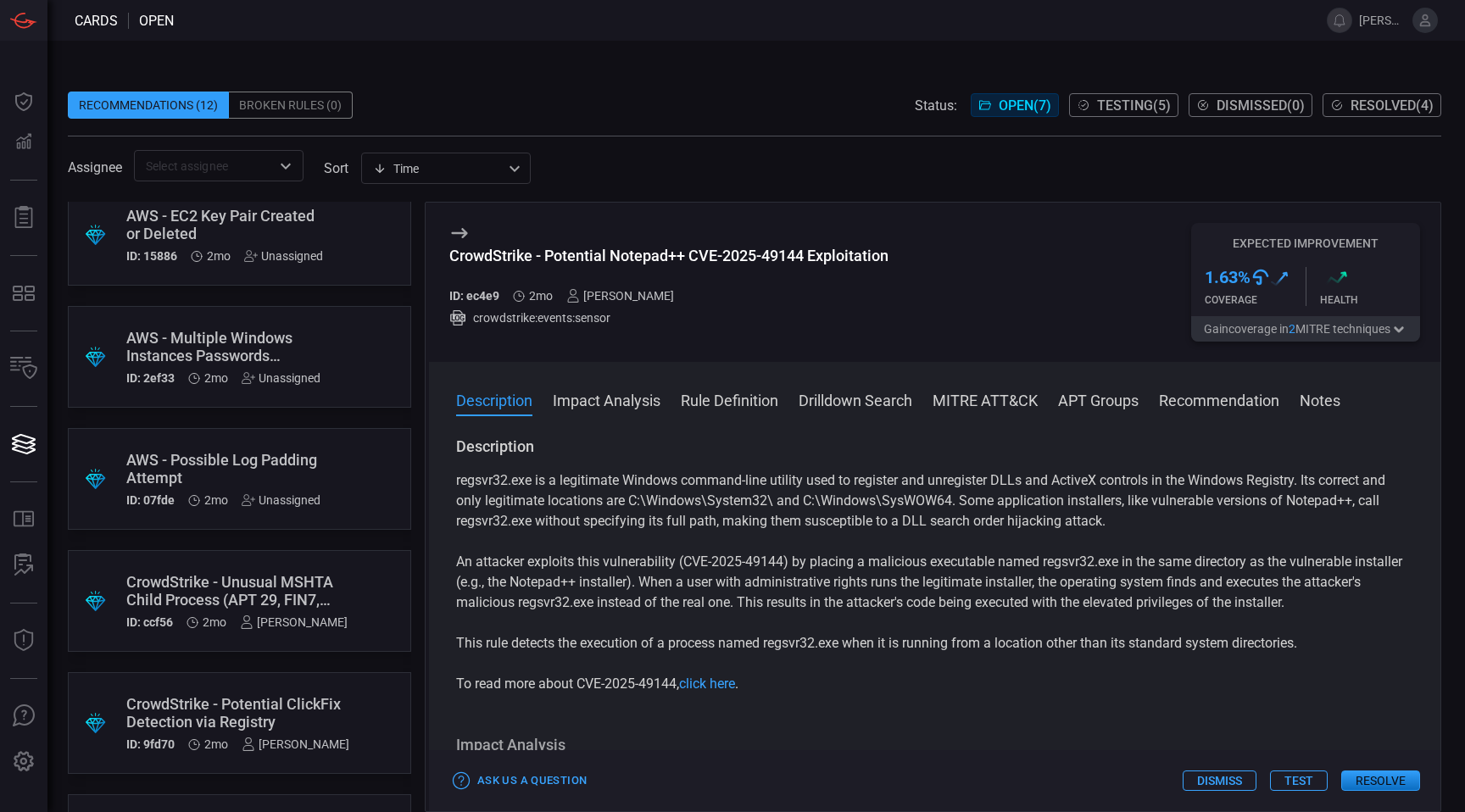
scroll to position [23, 0]
